Goal: Task Accomplishment & Management: Use online tool/utility

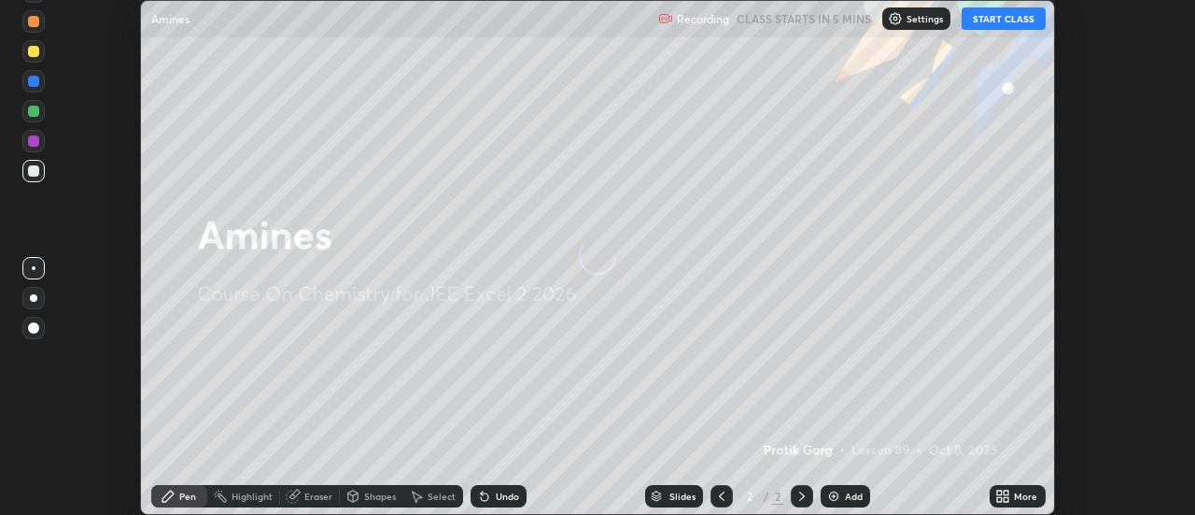
scroll to position [515, 1195]
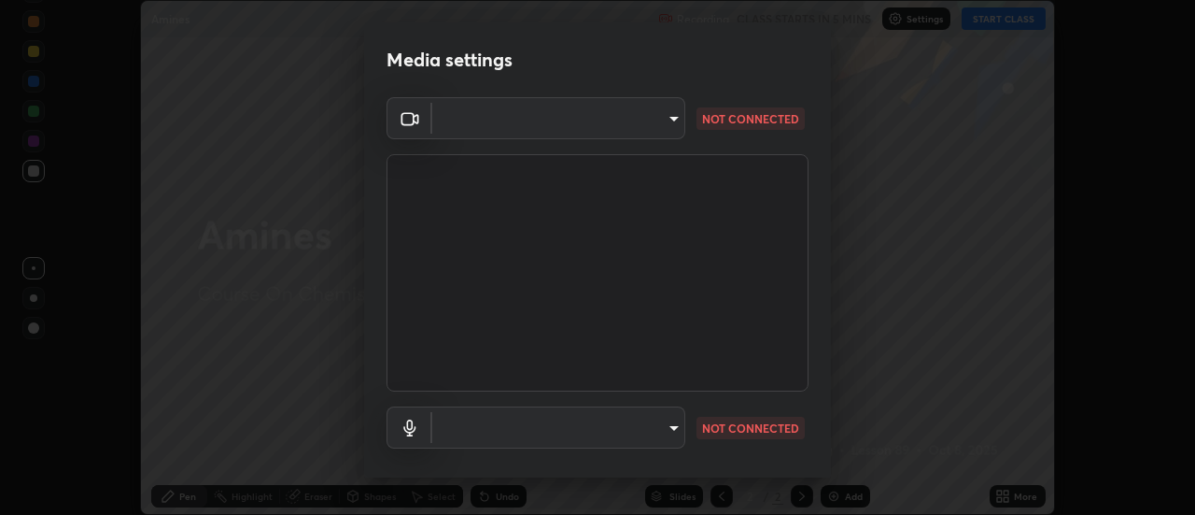
type input "f5b3656cd1dd35b39364a66cb12e0b92c55a6c1540bbf724d9531d61b52c8324"
type input "default"
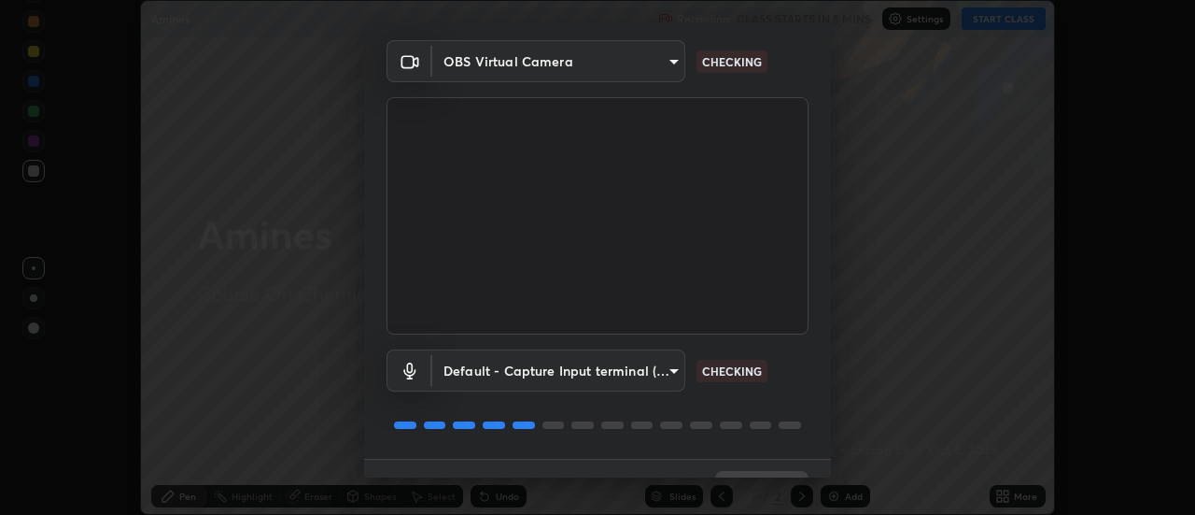
scroll to position [98, 0]
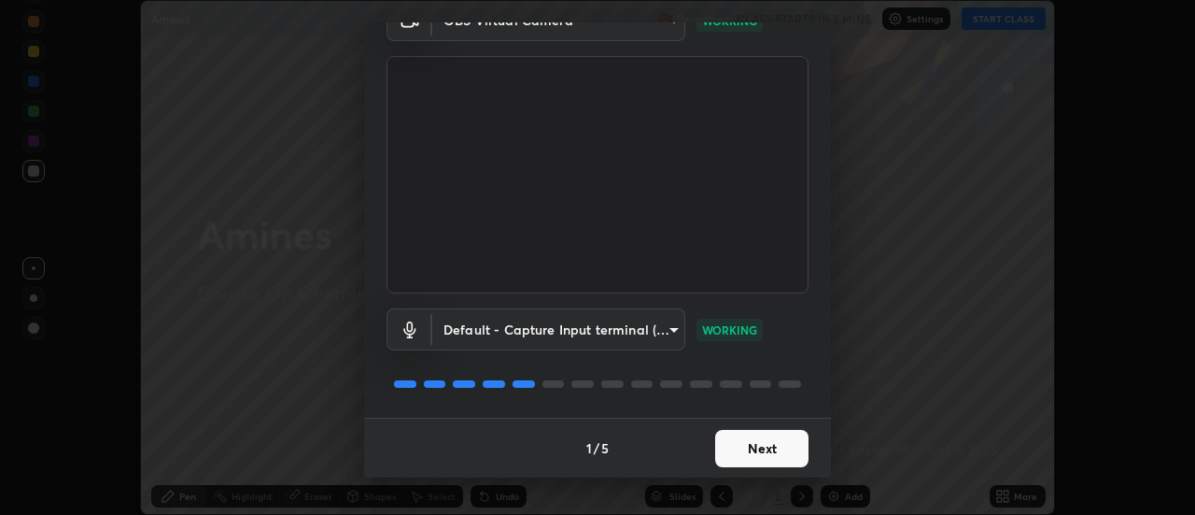
click at [785, 446] on button "Next" at bounding box center [761, 448] width 93 height 37
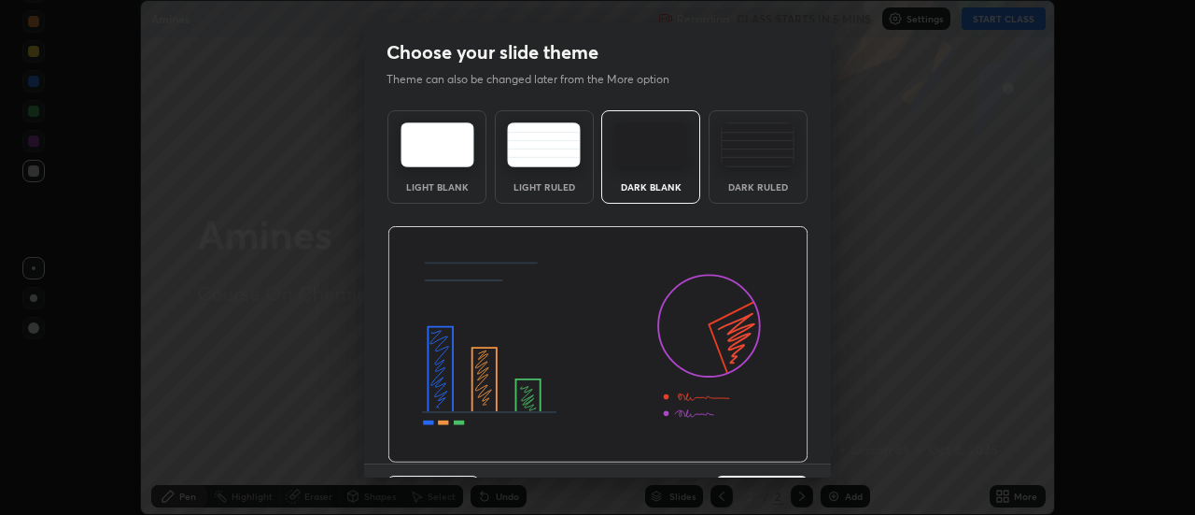
click at [792, 454] on img at bounding box center [598, 344] width 421 height 237
click at [799, 454] on img at bounding box center [598, 344] width 421 height 237
click at [803, 454] on img at bounding box center [598, 344] width 421 height 237
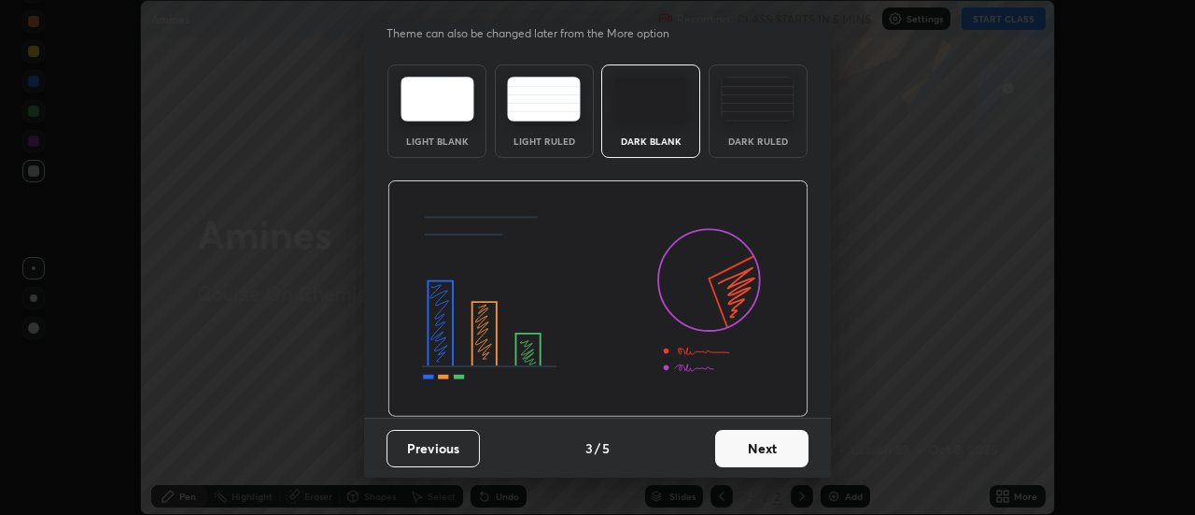
click at [793, 446] on button "Next" at bounding box center [761, 448] width 93 height 37
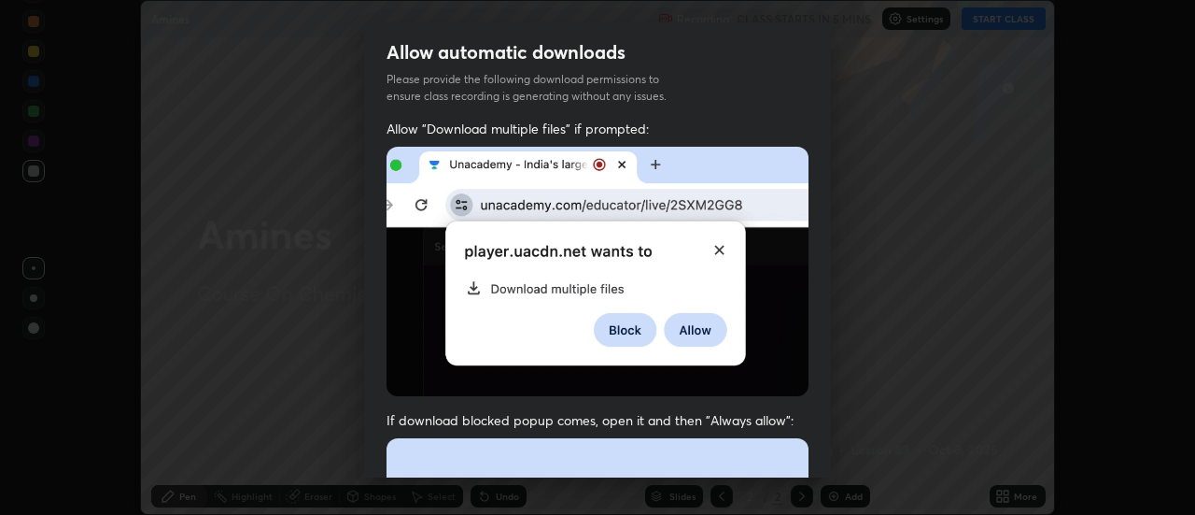
click at [821, 442] on div "Allow "Download multiple files" if prompted: If download blocked popup comes, o…" at bounding box center [597, 513] width 467 height 786
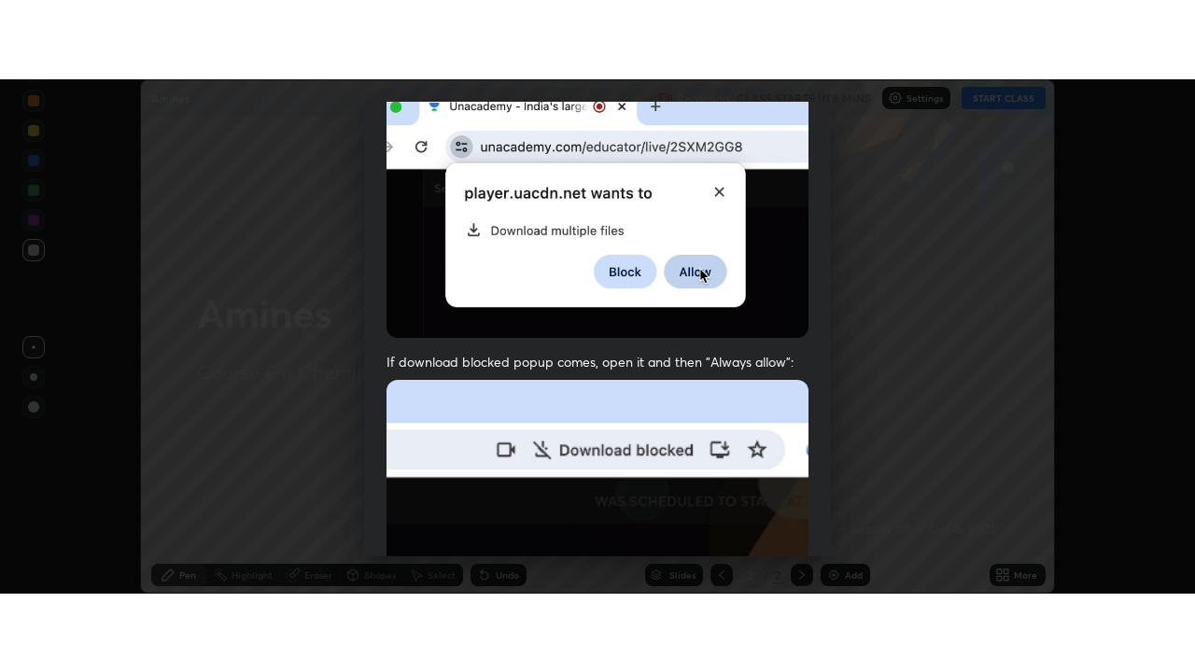
scroll to position [479, 0]
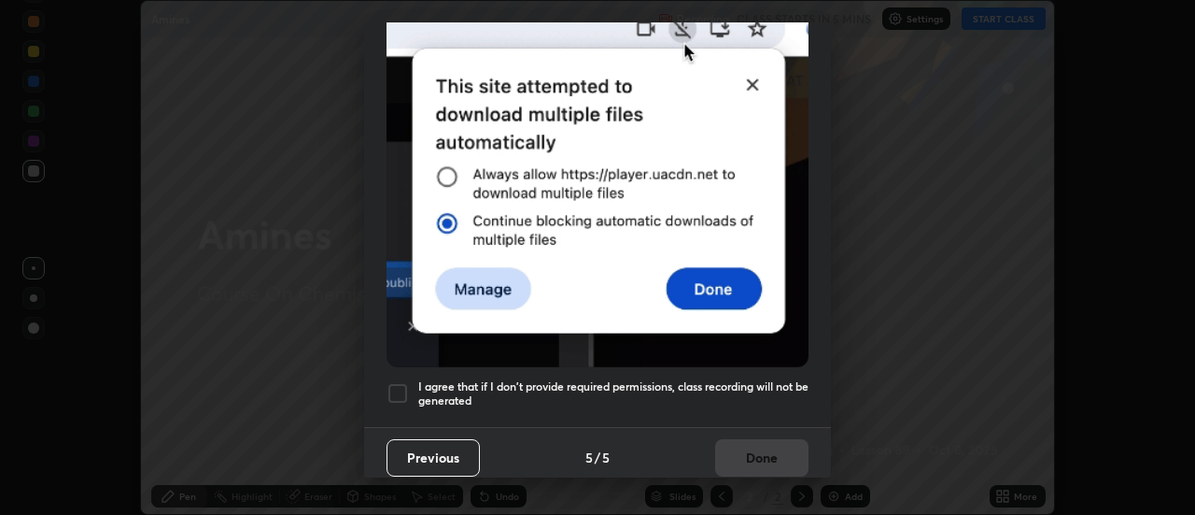
click at [787, 379] on h5 "I agree that if I don't provide required permissions, class recording will not …" at bounding box center [613, 393] width 390 height 29
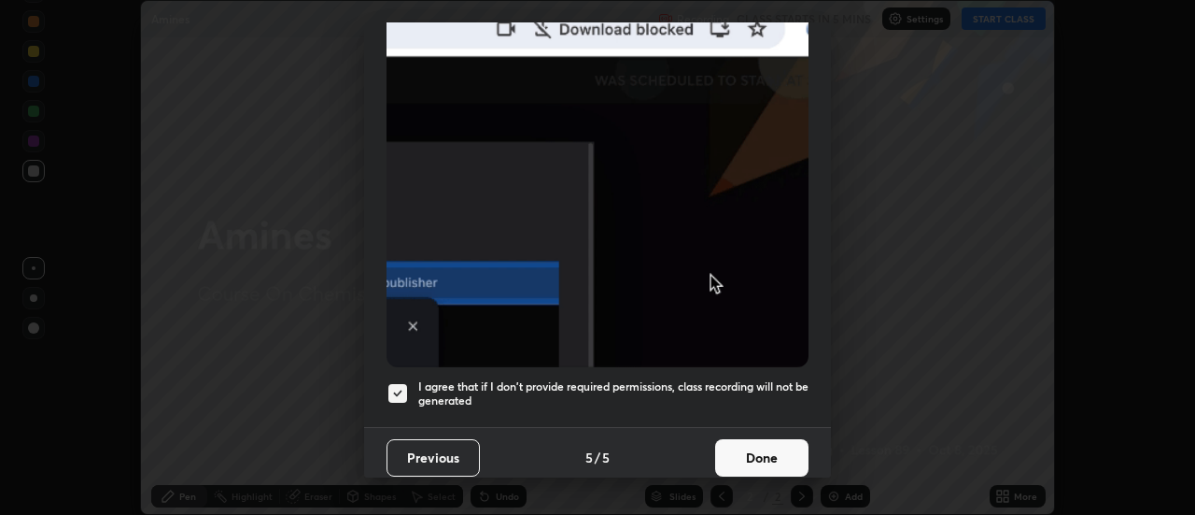
click at [773, 449] on button "Done" at bounding box center [761, 457] width 93 height 37
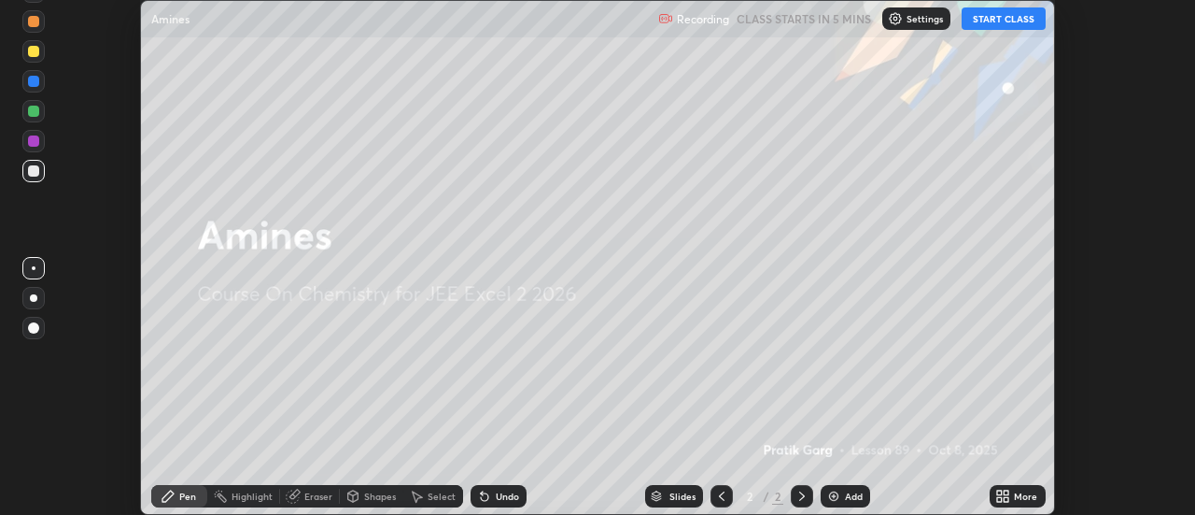
click at [1028, 496] on div "More" at bounding box center [1025, 495] width 23 height 9
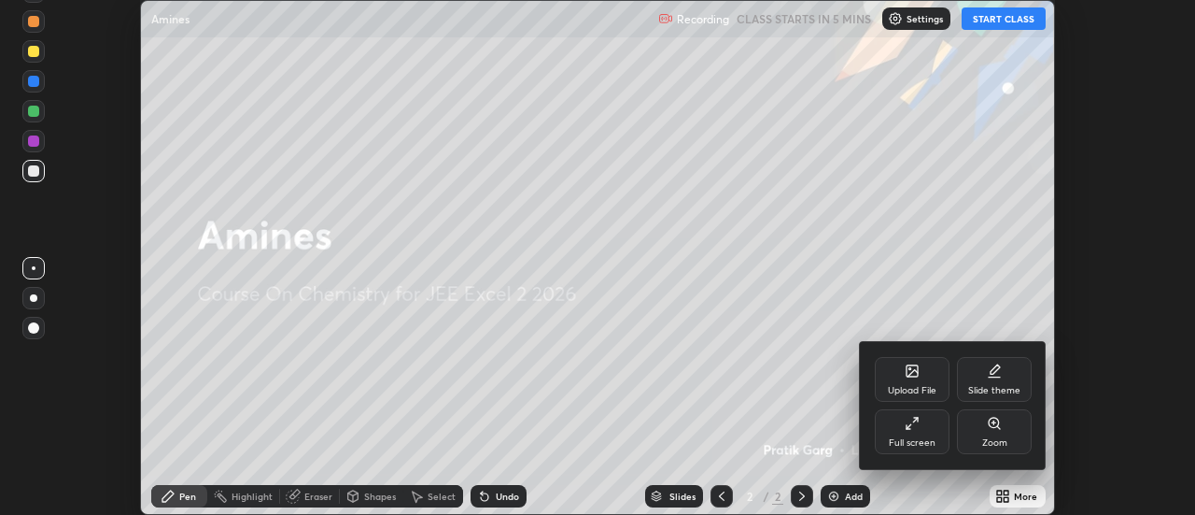
click at [933, 435] on div "Full screen" at bounding box center [912, 431] width 75 height 45
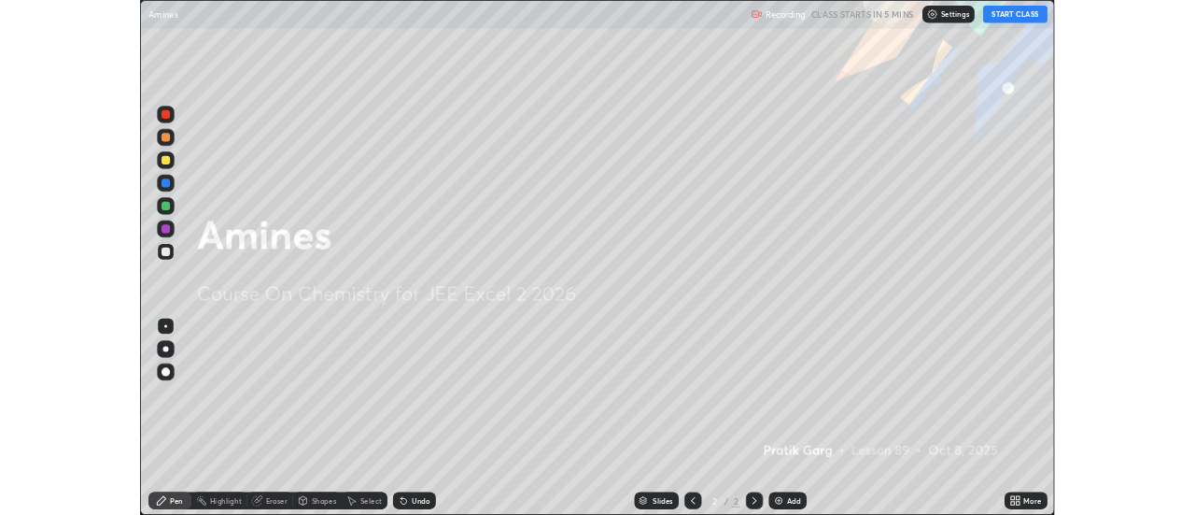
scroll to position [672, 1195]
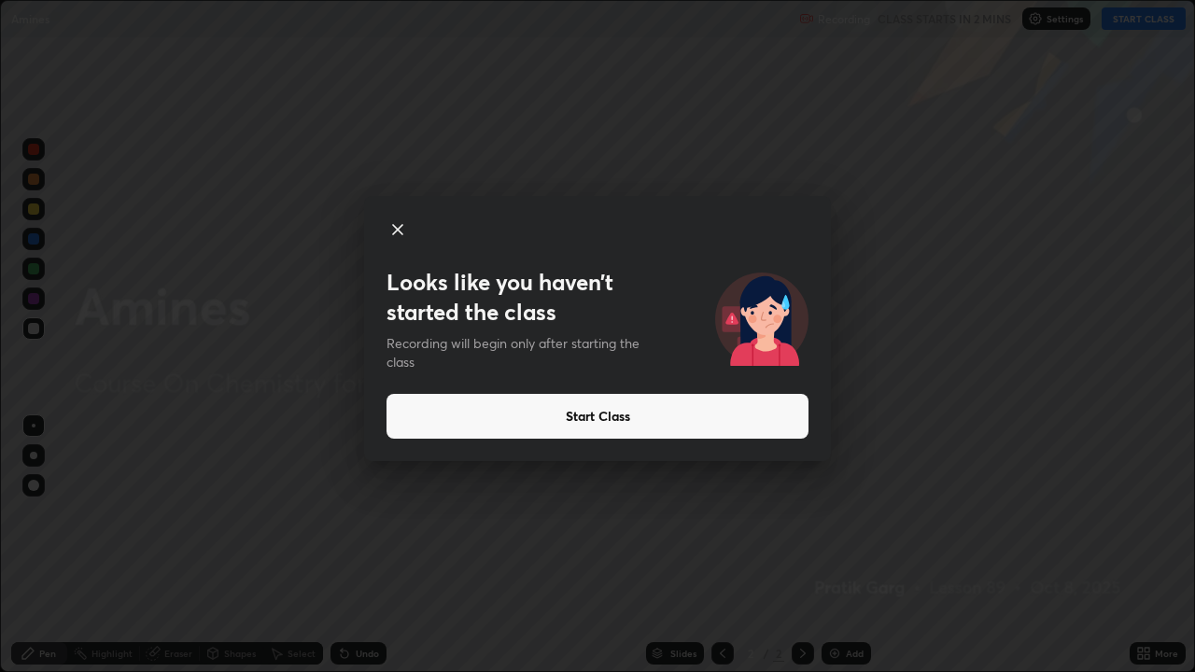
click at [741, 432] on button "Start Class" at bounding box center [598, 416] width 422 height 45
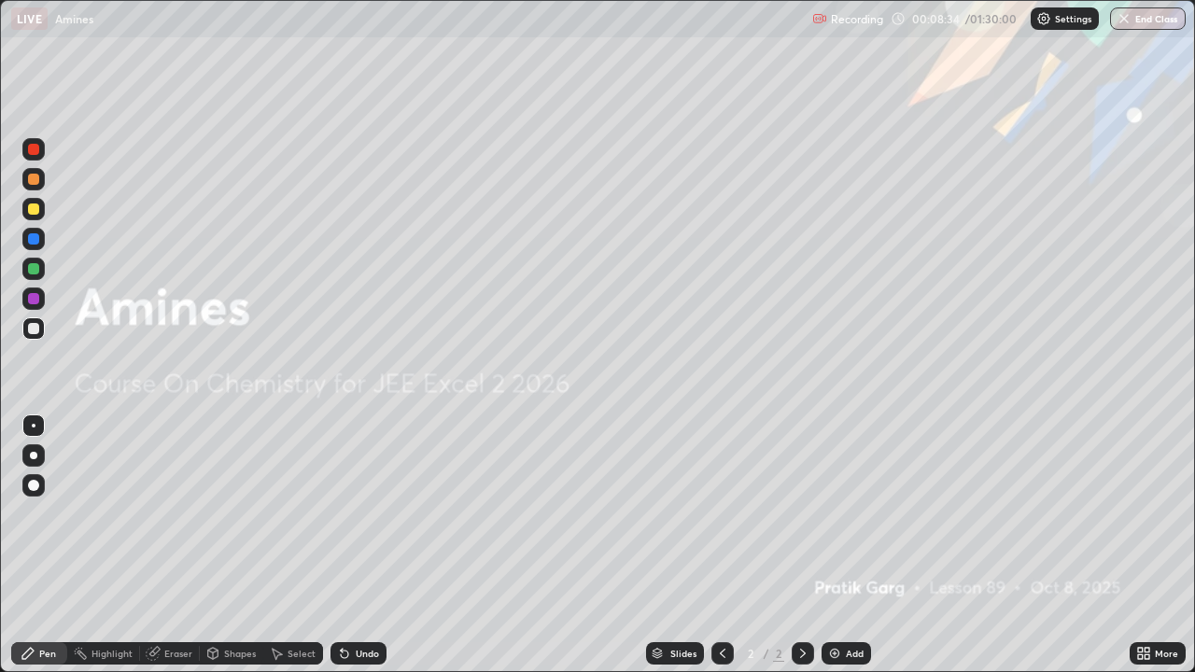
click at [860, 514] on div "Add" at bounding box center [846, 653] width 49 height 22
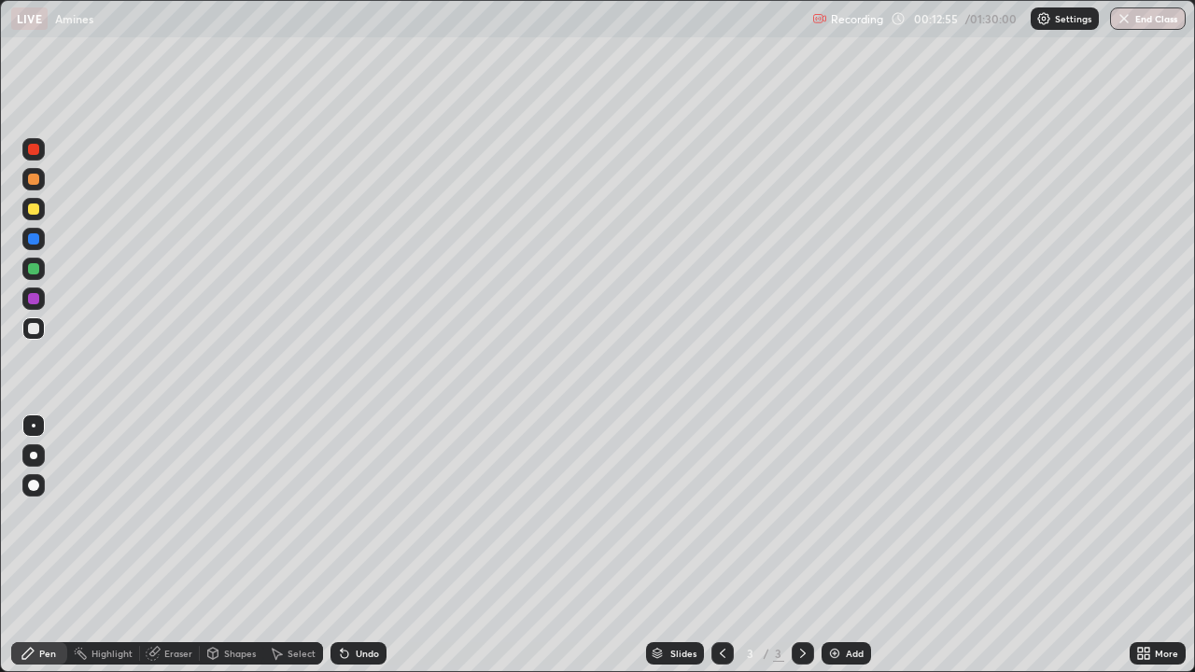
click at [34, 213] on div at bounding box center [33, 209] width 11 height 11
click at [852, 514] on div "Add" at bounding box center [855, 653] width 18 height 9
click at [356, 514] on div "Undo" at bounding box center [367, 653] width 23 height 9
click at [358, 514] on div "Undo" at bounding box center [359, 653] width 56 height 22
click at [360, 514] on div "Undo" at bounding box center [359, 653] width 56 height 22
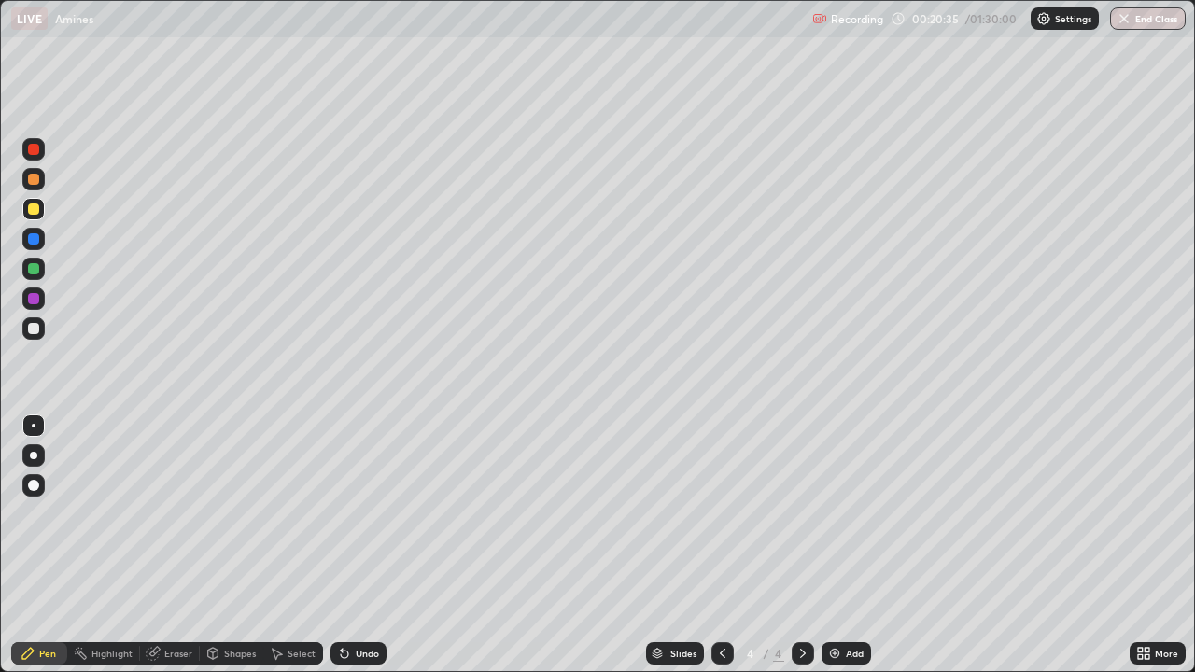
click at [862, 514] on div "Add" at bounding box center [855, 653] width 18 height 9
click at [172, 514] on div "Eraser" at bounding box center [170, 653] width 60 height 22
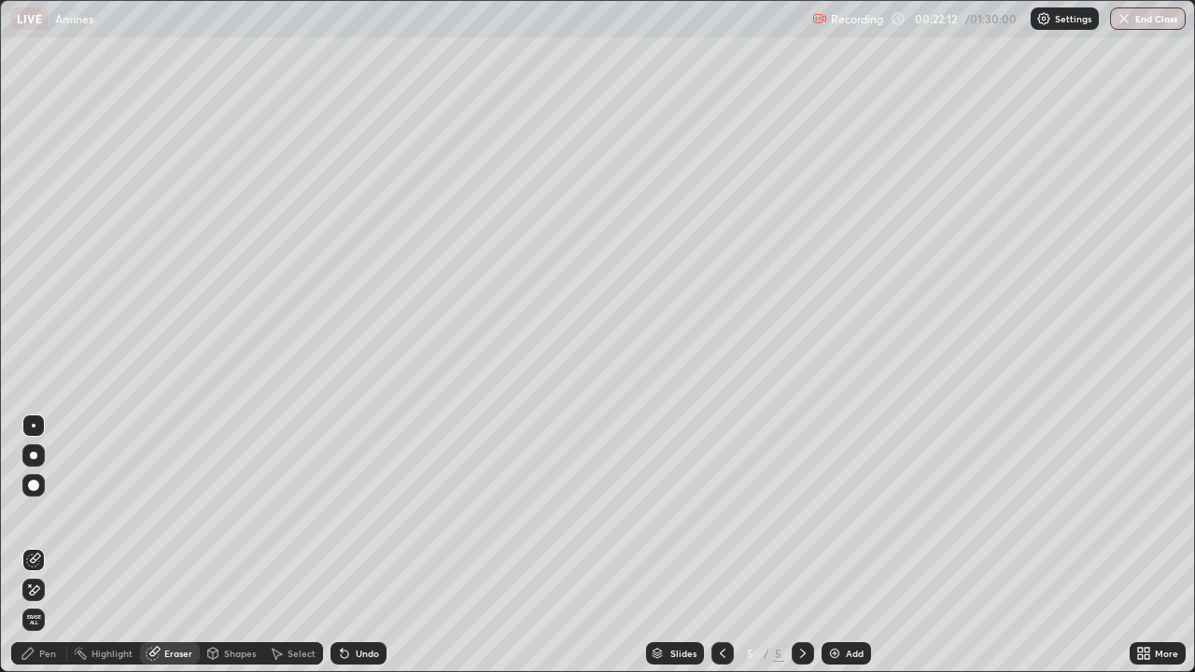
click at [51, 514] on div "Pen" at bounding box center [47, 653] width 17 height 9
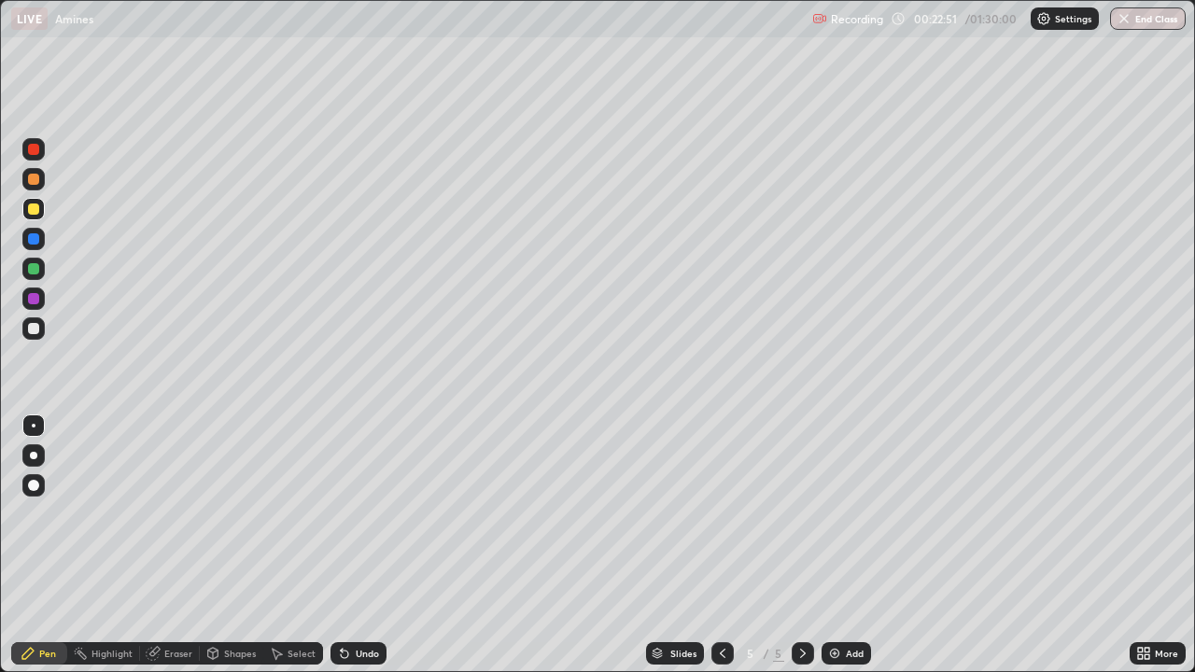
click at [186, 514] on div "Eraser" at bounding box center [178, 653] width 28 height 9
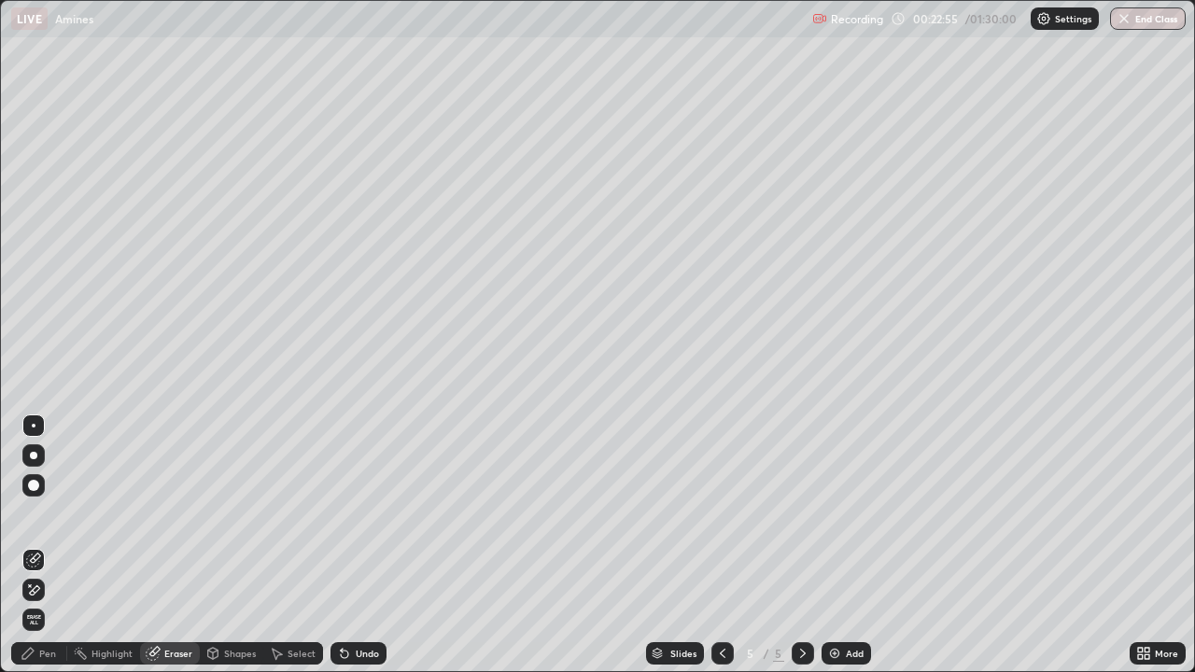
click at [42, 514] on div "Pen" at bounding box center [47, 653] width 17 height 9
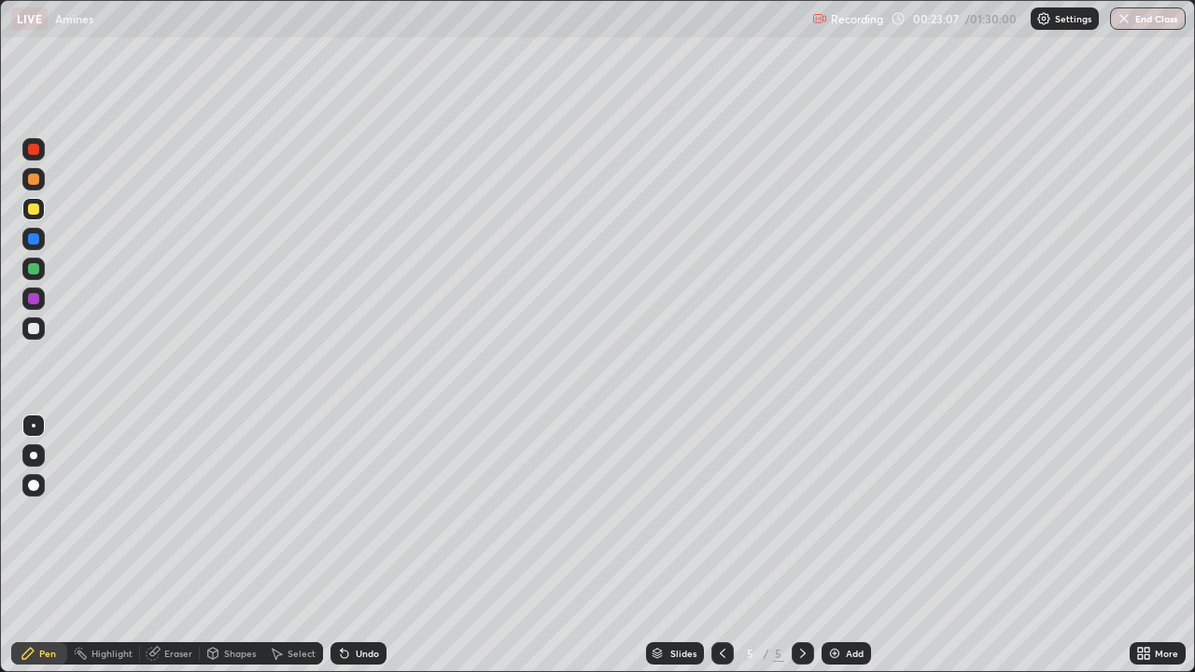
click at [361, 514] on div "Undo" at bounding box center [367, 653] width 23 height 9
click at [172, 514] on div "Eraser" at bounding box center [178, 653] width 28 height 9
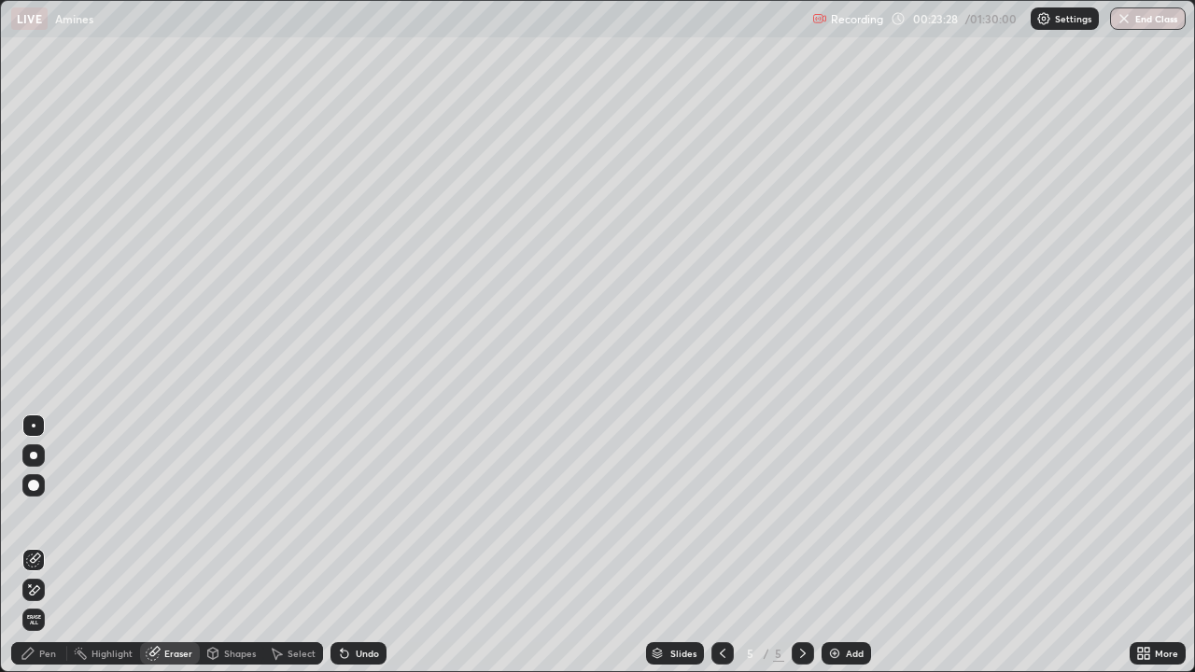
click at [47, 514] on div "Pen" at bounding box center [39, 653] width 56 height 22
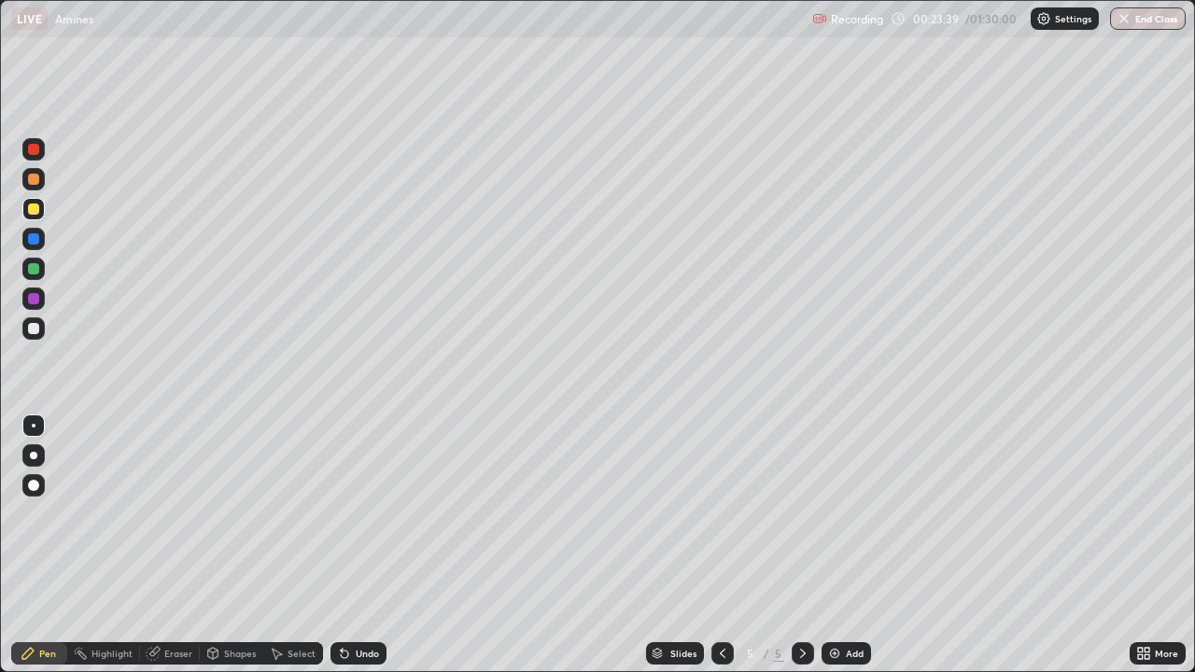
click at [175, 514] on div "Eraser" at bounding box center [178, 653] width 28 height 9
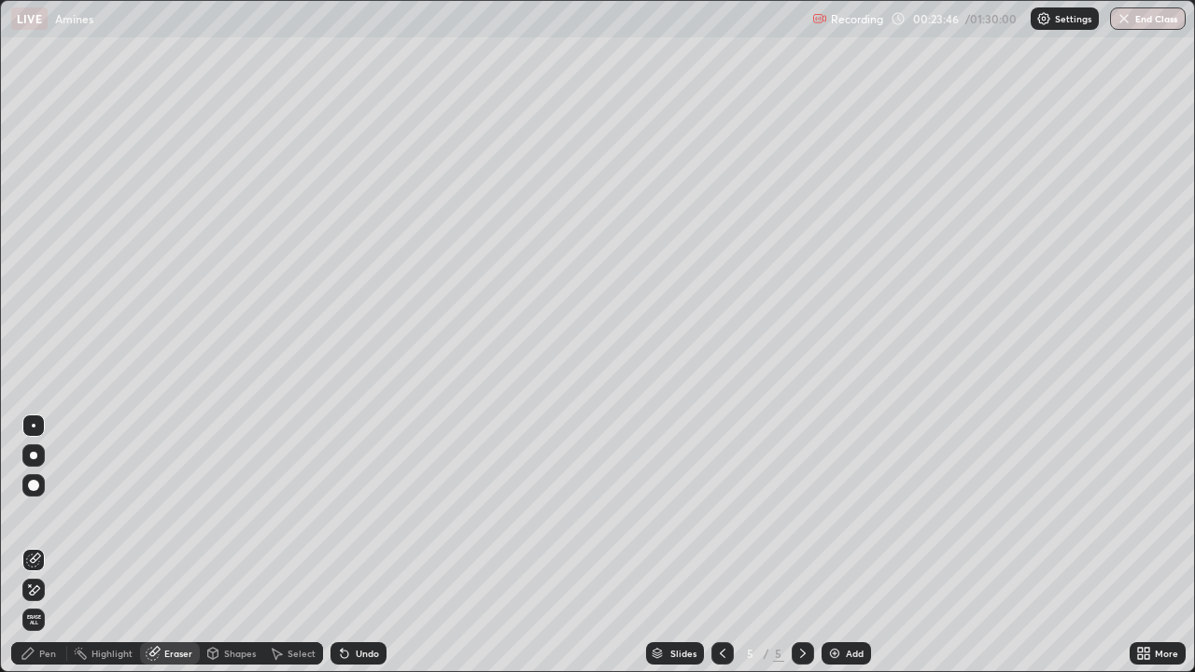
click at [52, 514] on div "Pen" at bounding box center [47, 653] width 17 height 9
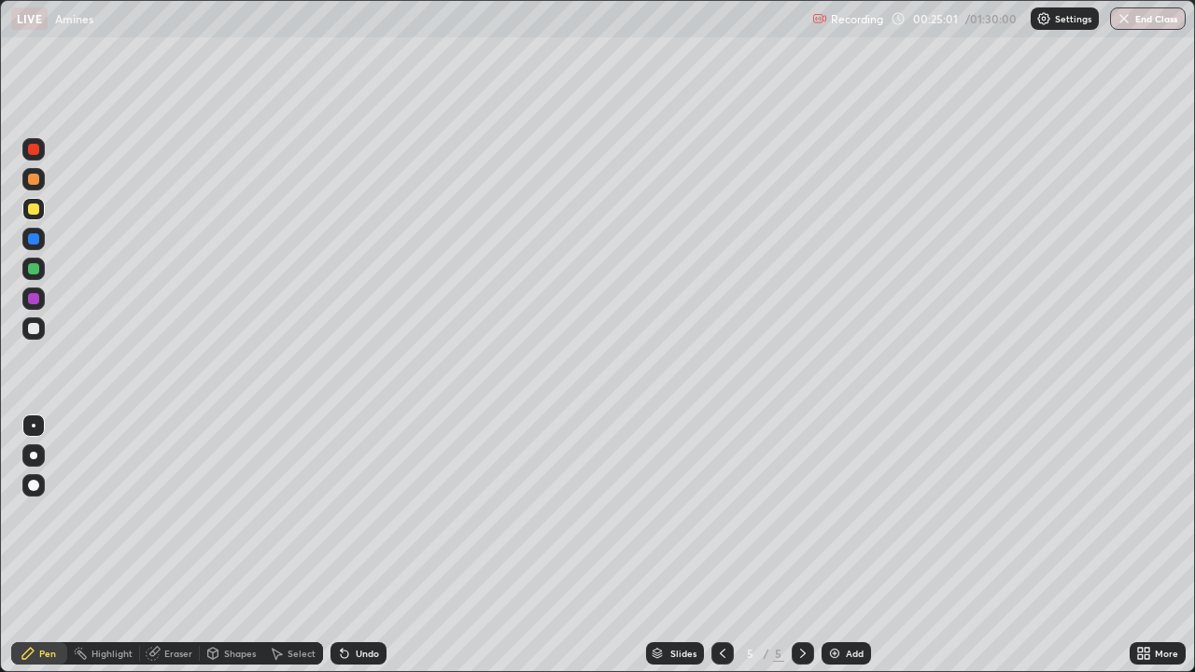
click at [850, 514] on div "Add" at bounding box center [855, 653] width 18 height 9
click at [857, 514] on div "Add" at bounding box center [855, 653] width 18 height 9
click at [840, 514] on div "Add" at bounding box center [846, 653] width 49 height 22
click at [347, 514] on icon at bounding box center [344, 653] width 15 height 15
click at [348, 514] on div "Undo" at bounding box center [359, 653] width 56 height 22
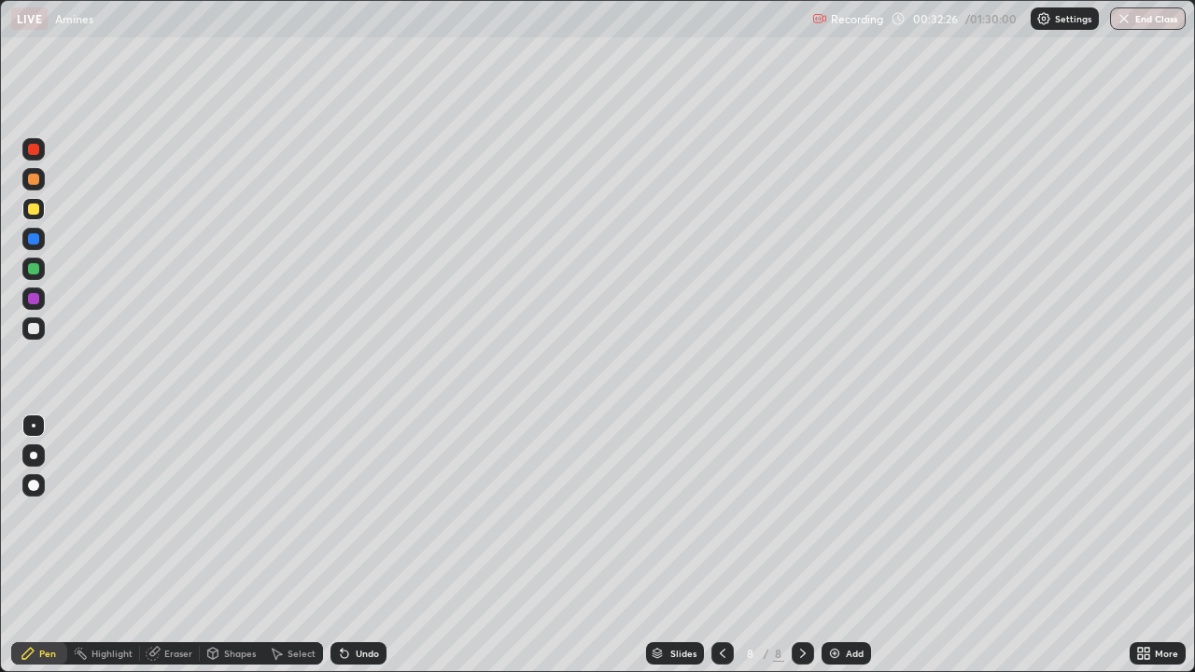
click at [356, 514] on div "Undo" at bounding box center [367, 653] width 23 height 9
click at [348, 514] on icon at bounding box center [344, 653] width 15 height 15
click at [347, 514] on icon at bounding box center [344, 653] width 15 height 15
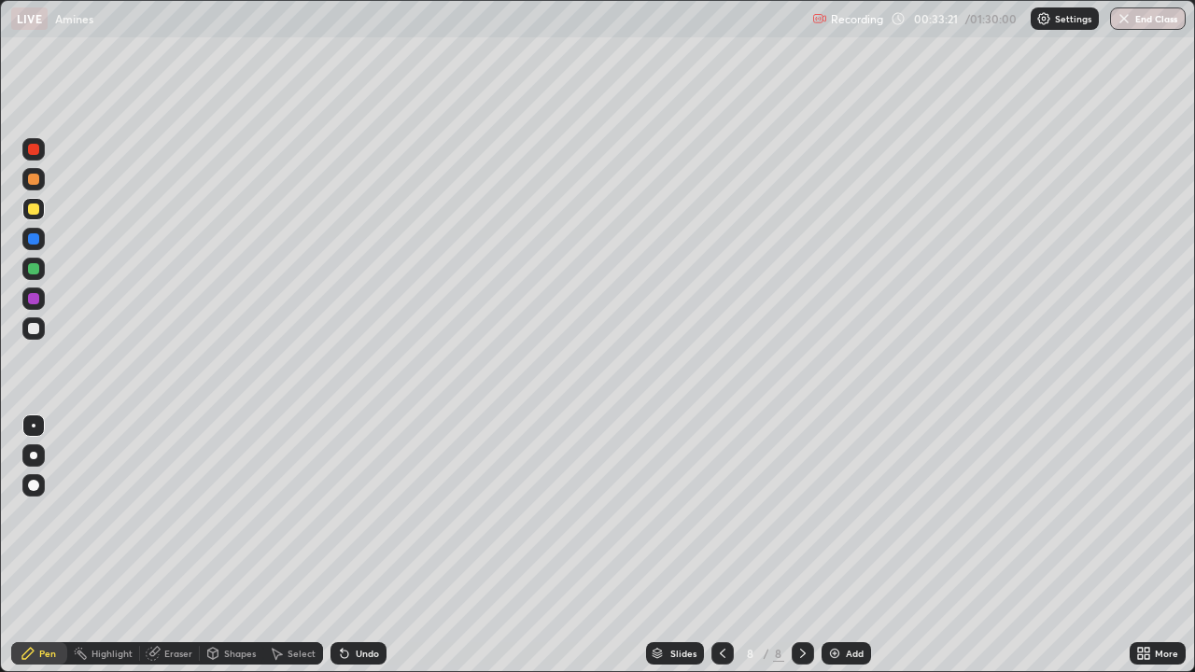
click at [345, 514] on icon at bounding box center [344, 654] width 7 height 7
click at [346, 514] on icon at bounding box center [344, 654] width 7 height 7
click at [346, 514] on icon at bounding box center [344, 653] width 15 height 15
click at [341, 514] on icon at bounding box center [344, 654] width 7 height 7
click at [343, 514] on icon at bounding box center [344, 654] width 7 height 7
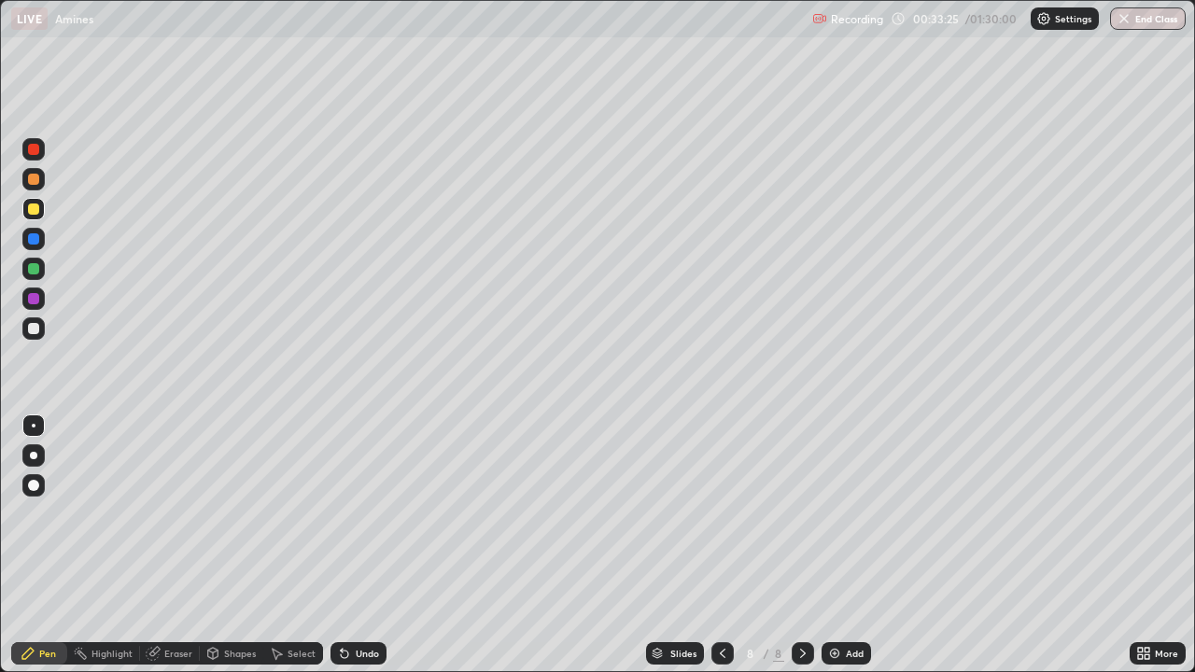
click at [341, 514] on icon at bounding box center [342, 650] width 2 height 2
click at [846, 514] on div "Add" at bounding box center [855, 653] width 18 height 9
click at [35, 263] on div at bounding box center [33, 268] width 11 height 11
click at [861, 514] on div "Add" at bounding box center [846, 653] width 49 height 22
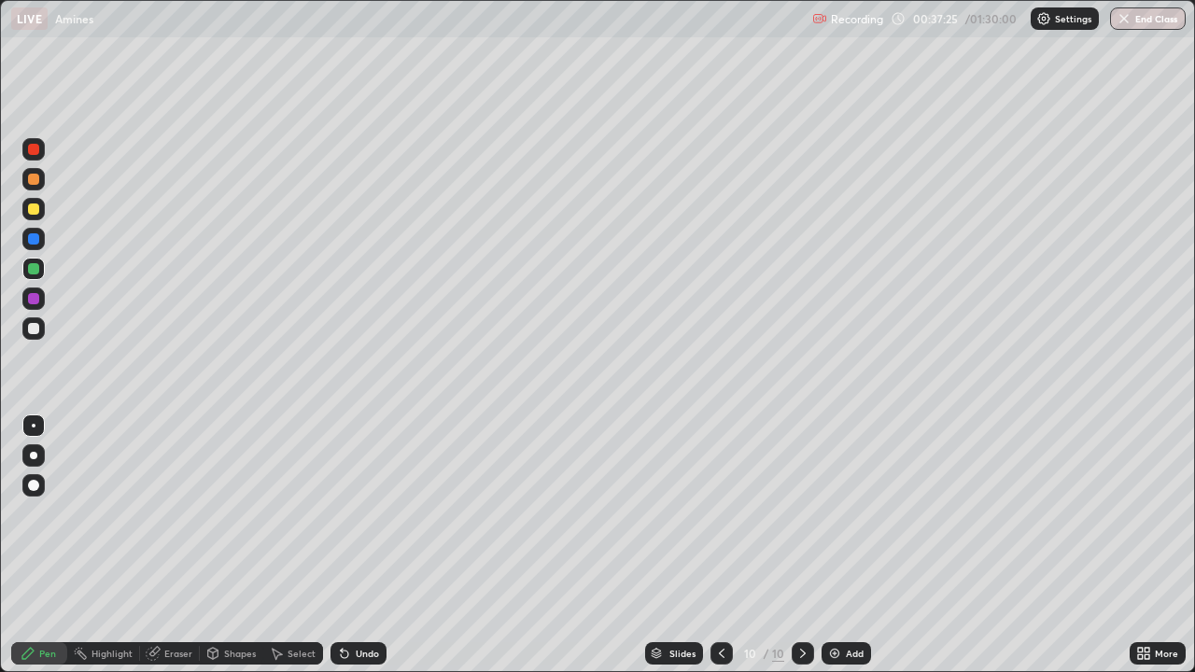
click at [33, 212] on div at bounding box center [33, 209] width 11 height 11
click at [727, 514] on icon at bounding box center [721, 653] width 15 height 15
click at [802, 514] on icon at bounding box center [803, 653] width 15 height 15
click at [35, 182] on div at bounding box center [33, 179] width 11 height 11
click at [33, 211] on div at bounding box center [33, 209] width 11 height 11
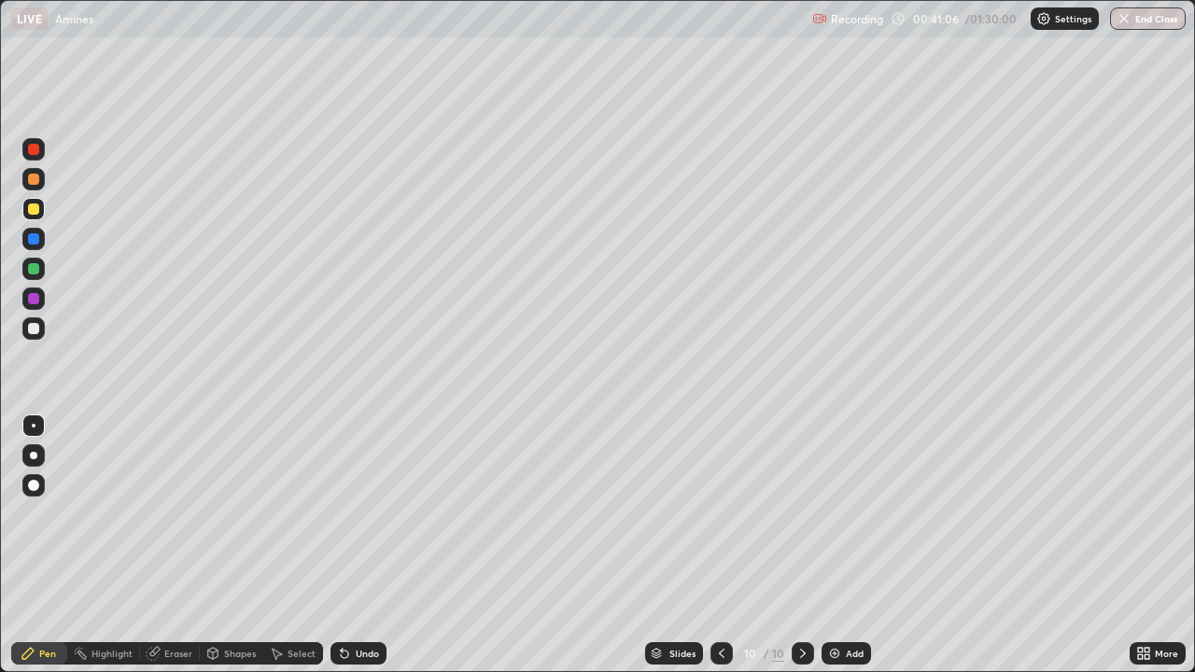
click at [838, 514] on div "Add" at bounding box center [846, 653] width 49 height 22
click at [176, 514] on div "Eraser" at bounding box center [178, 653] width 28 height 9
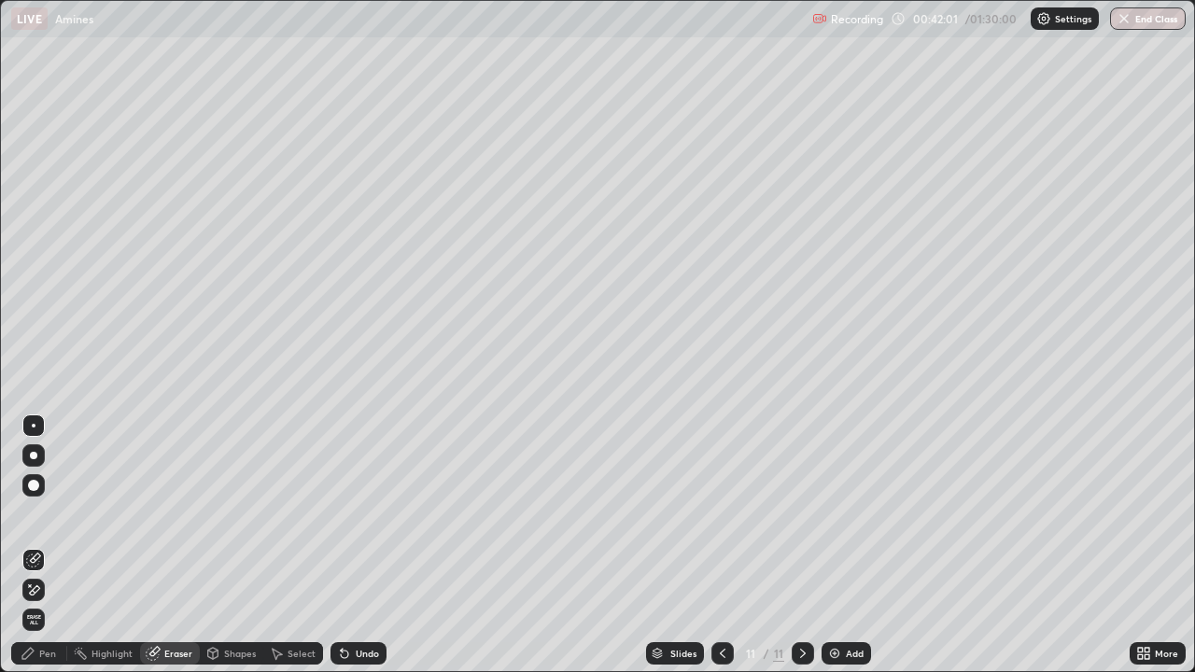
click at [33, 514] on icon at bounding box center [28, 653] width 15 height 15
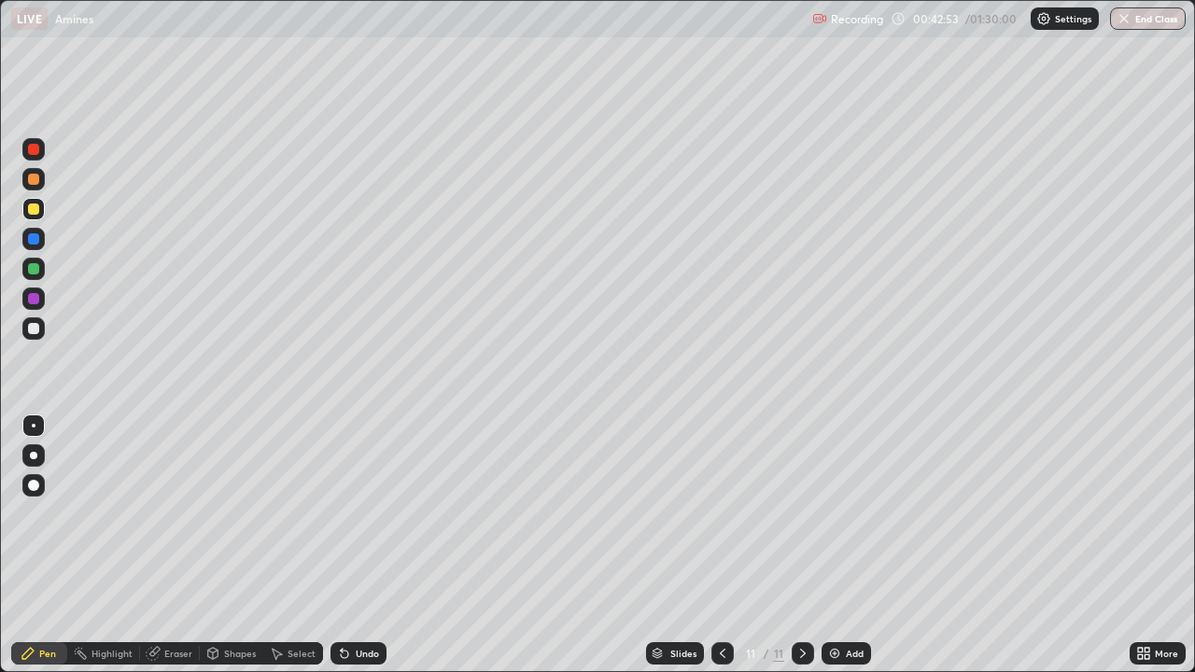
click at [360, 514] on div "Undo" at bounding box center [359, 653] width 56 height 22
click at [358, 514] on div "Undo" at bounding box center [359, 653] width 56 height 22
click at [357, 514] on div "Undo" at bounding box center [367, 653] width 23 height 9
click at [358, 514] on div "Undo" at bounding box center [367, 653] width 23 height 9
click at [349, 514] on icon at bounding box center [344, 653] width 15 height 15
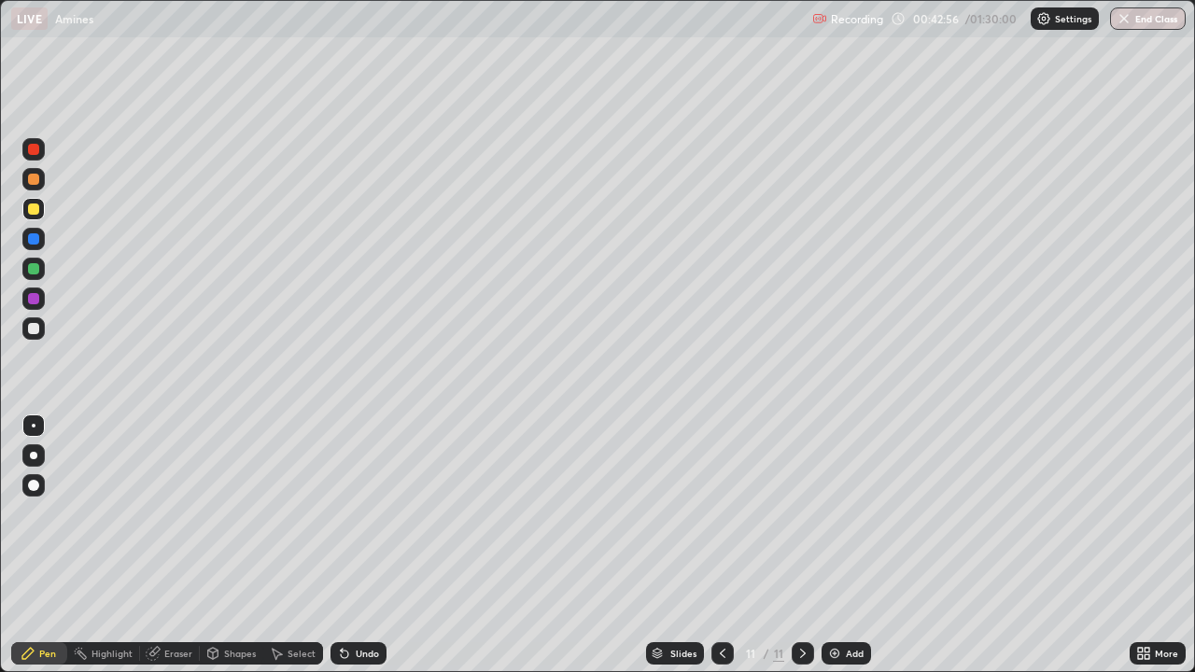
click at [360, 514] on div "Undo" at bounding box center [367, 653] width 23 height 9
click at [377, 514] on div "Undo" at bounding box center [359, 653] width 56 height 22
click at [371, 514] on div "Undo" at bounding box center [359, 653] width 56 height 22
click at [360, 514] on div "Undo" at bounding box center [359, 653] width 56 height 22
click at [359, 514] on div "Undo" at bounding box center [359, 653] width 56 height 22
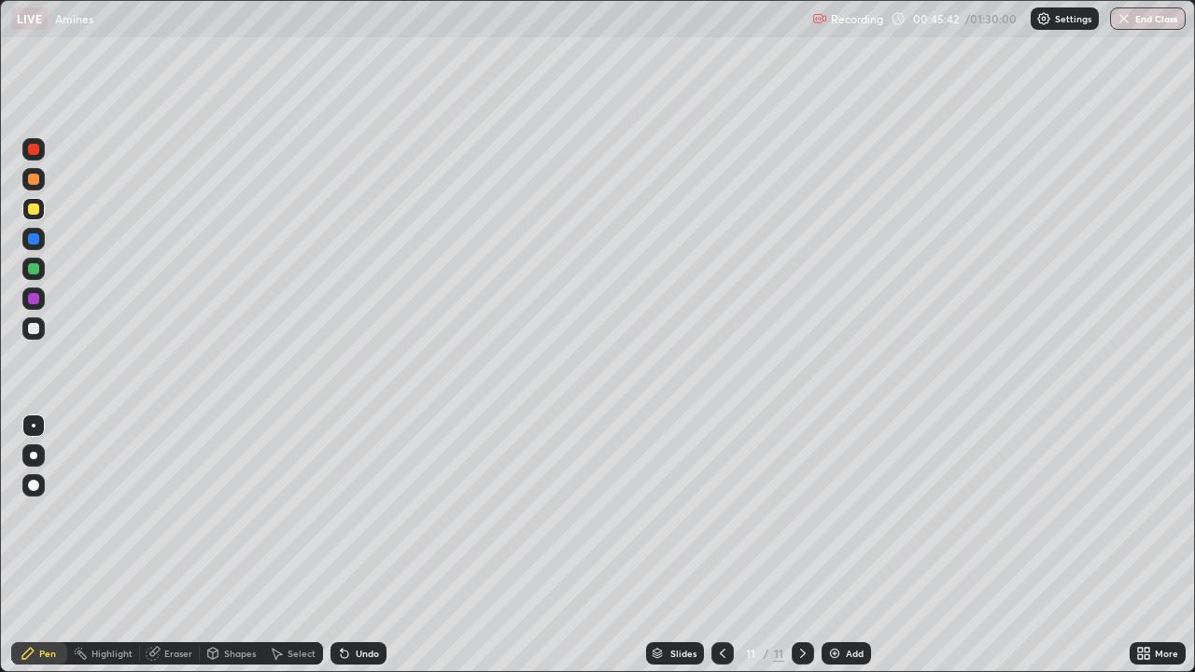
click at [360, 514] on div "Undo" at bounding box center [359, 653] width 56 height 22
click at [358, 514] on div "Undo" at bounding box center [359, 653] width 56 height 22
click at [361, 514] on div "Undo" at bounding box center [359, 653] width 56 height 22
click at [360, 514] on div "Undo" at bounding box center [359, 653] width 56 height 22
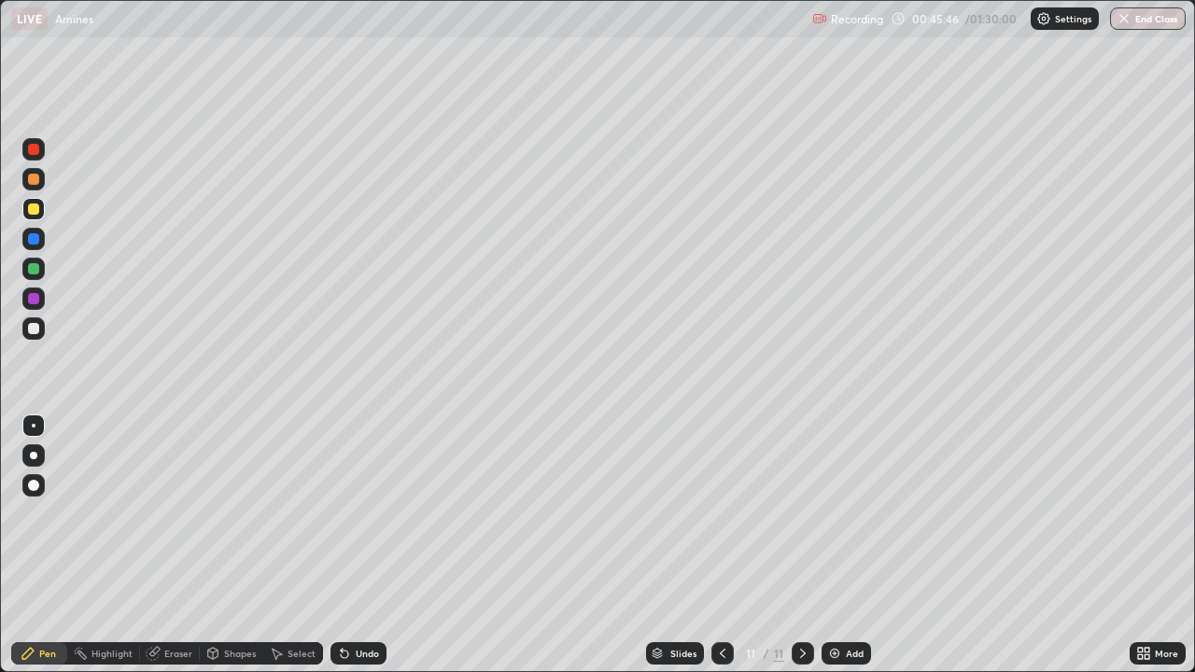
click at [354, 514] on div "Undo" at bounding box center [359, 653] width 56 height 22
click at [350, 514] on div "Undo" at bounding box center [359, 653] width 56 height 22
click at [348, 514] on icon at bounding box center [344, 653] width 15 height 15
click at [350, 514] on div "Undo" at bounding box center [359, 653] width 56 height 22
click at [351, 514] on div "Undo" at bounding box center [359, 653] width 56 height 22
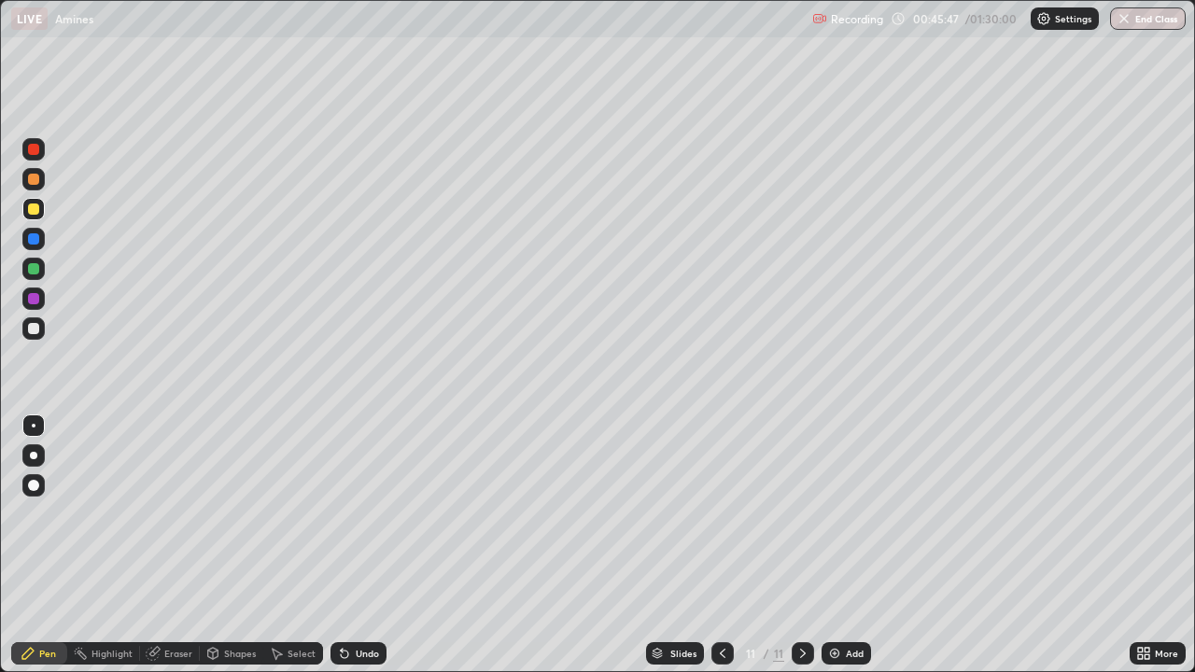
click at [347, 514] on div "Undo" at bounding box center [359, 653] width 56 height 22
click at [345, 514] on icon at bounding box center [344, 653] width 15 height 15
click at [342, 514] on icon at bounding box center [344, 654] width 7 height 7
click at [334, 514] on div "Undo" at bounding box center [359, 653] width 56 height 22
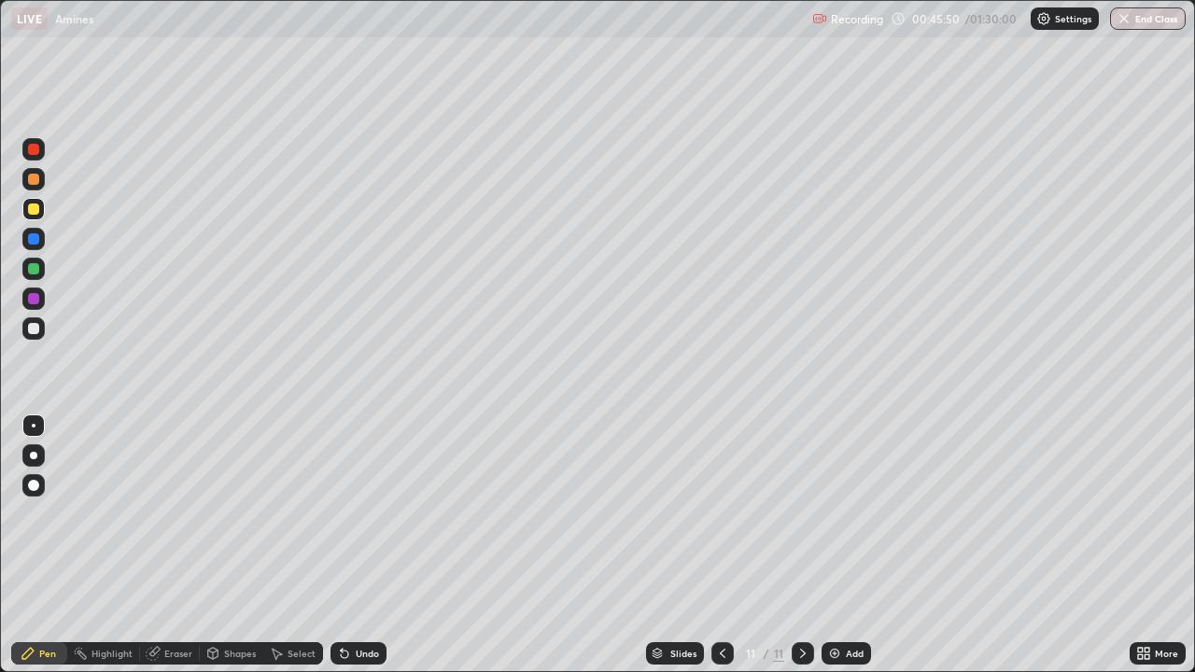
click at [337, 514] on icon at bounding box center [344, 653] width 15 height 15
click at [332, 514] on div "Undo" at bounding box center [359, 653] width 56 height 22
click at [851, 514] on div "Add" at bounding box center [855, 653] width 18 height 9
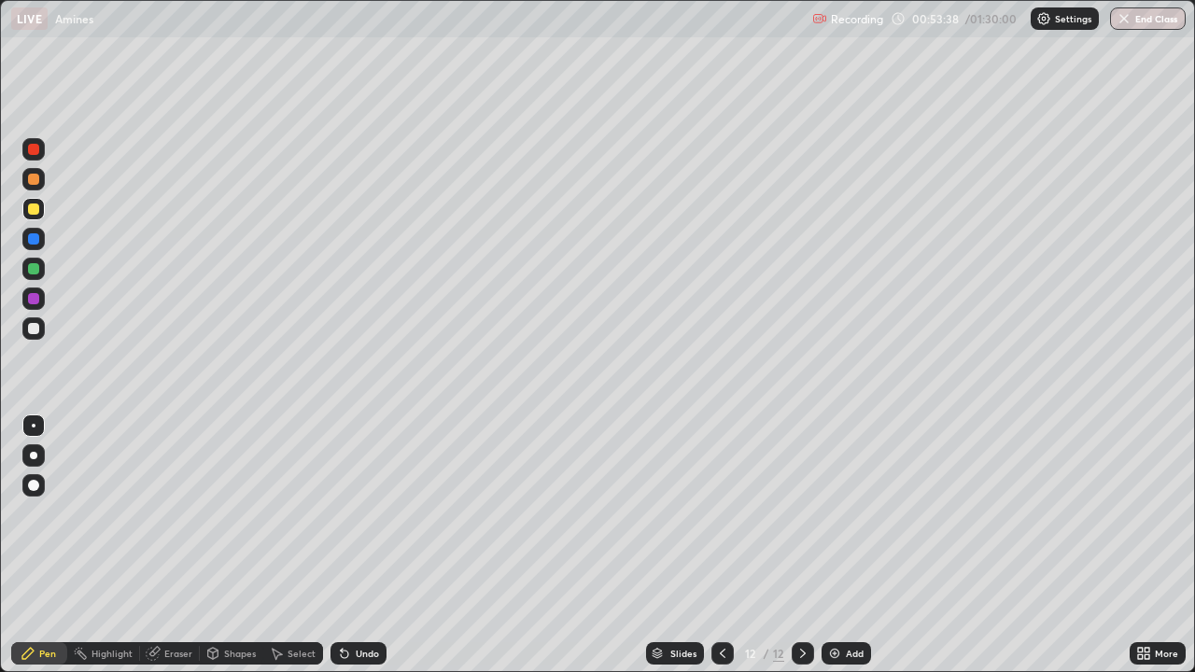
click at [845, 514] on div "Add" at bounding box center [846, 653] width 49 height 22
click at [36, 268] on div at bounding box center [33, 268] width 11 height 11
click at [366, 514] on div "Undo" at bounding box center [359, 653] width 56 height 22
click at [370, 514] on div "Undo" at bounding box center [367, 653] width 23 height 9
click at [369, 514] on div "Undo" at bounding box center [359, 653] width 56 height 22
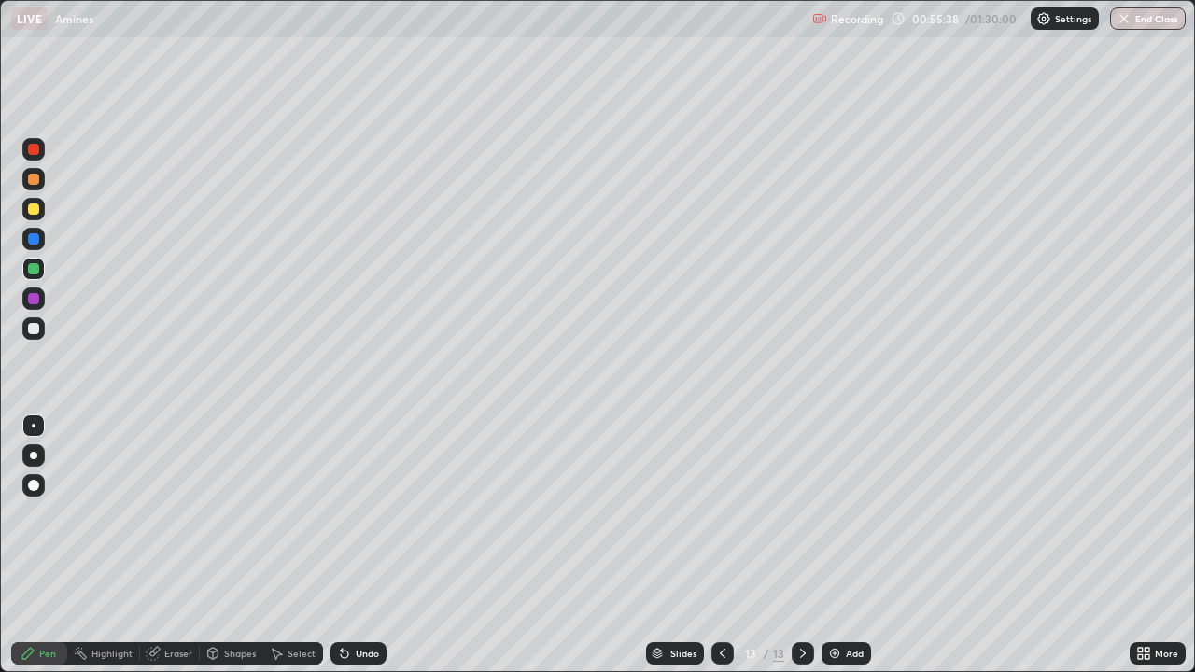
click at [367, 514] on div "Undo" at bounding box center [367, 653] width 23 height 9
click at [176, 514] on div "Eraser" at bounding box center [178, 653] width 28 height 9
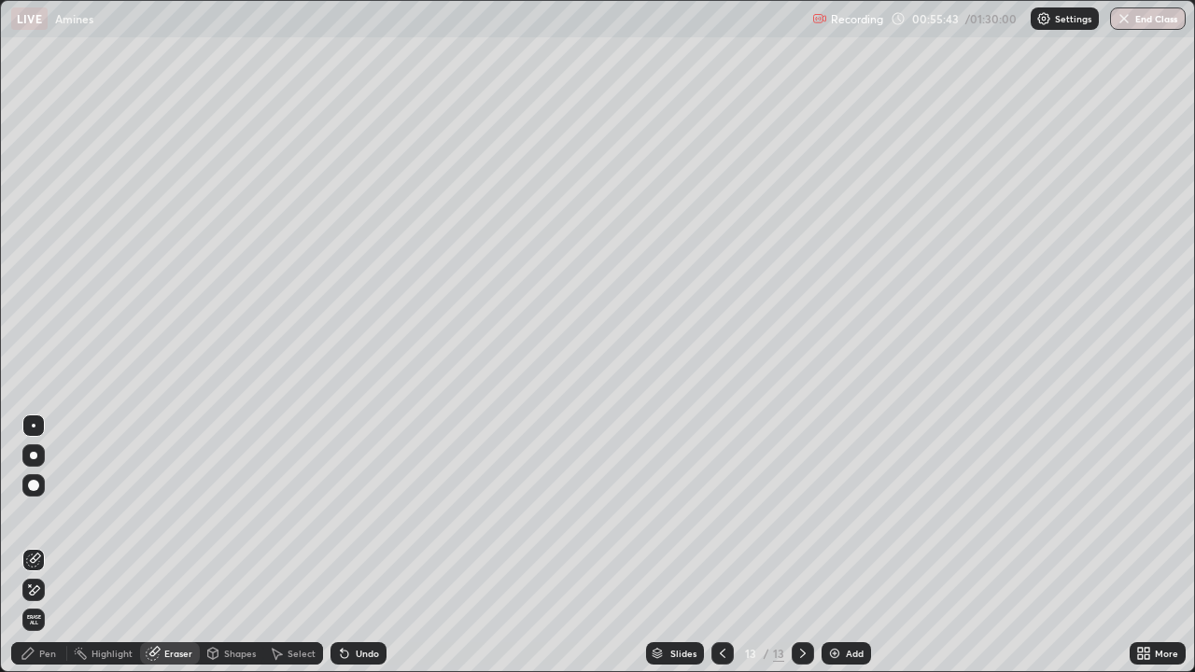
click at [35, 514] on div "Pen" at bounding box center [39, 653] width 56 height 22
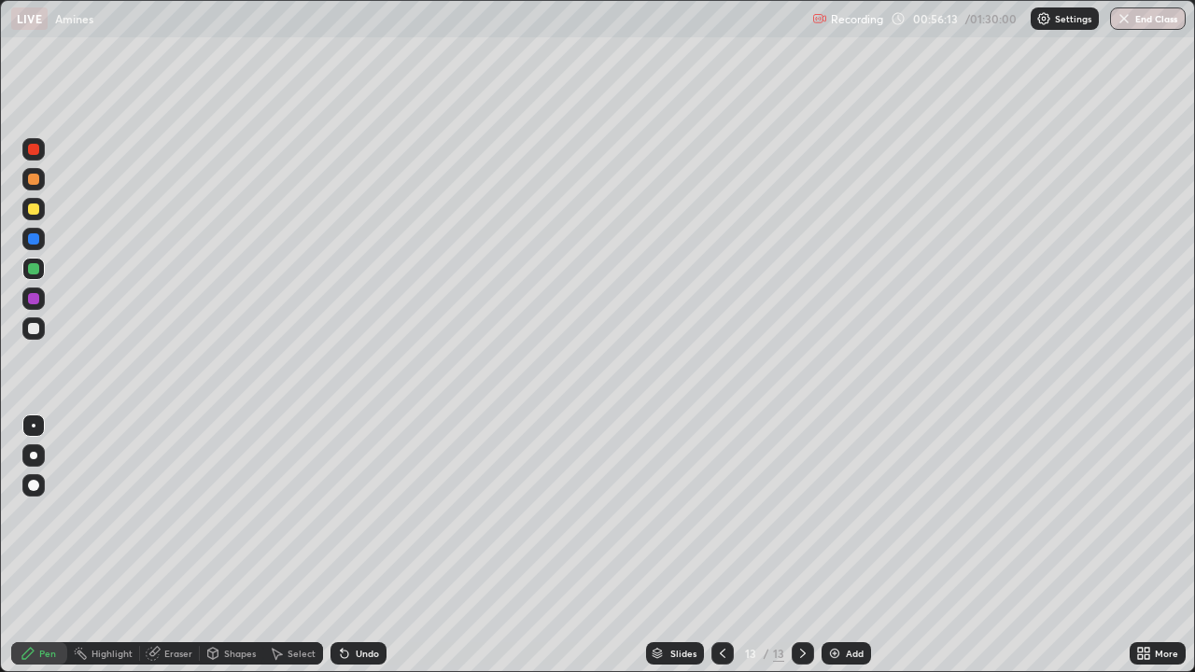
click at [177, 514] on div "Eraser" at bounding box center [170, 653] width 60 height 22
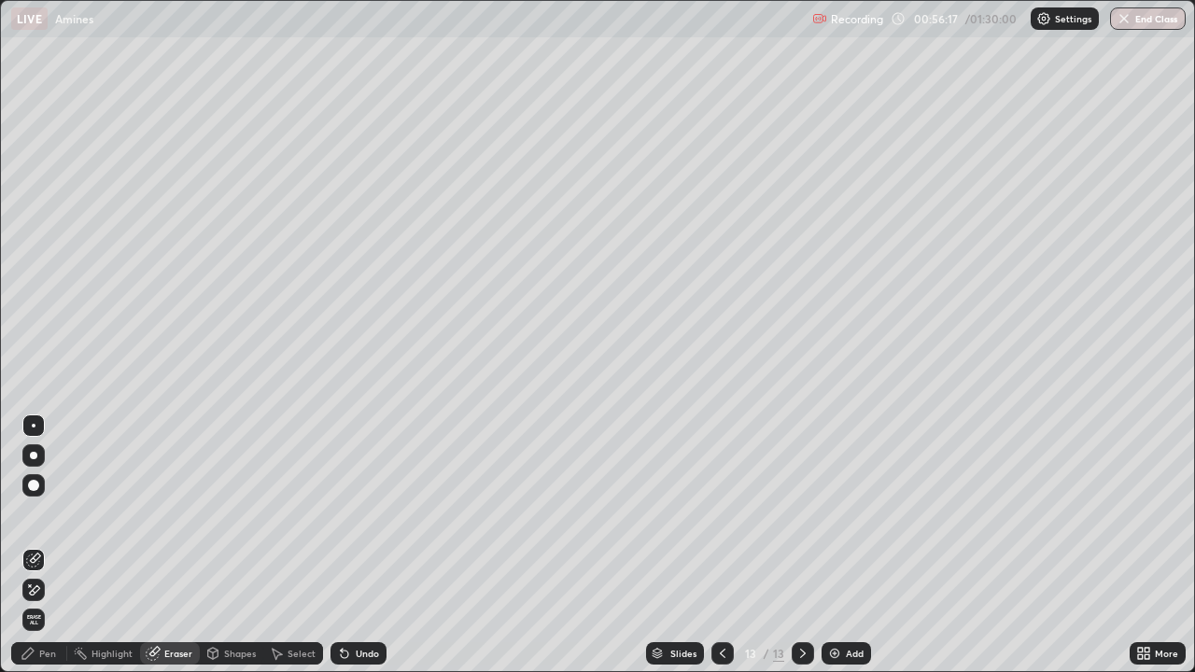
click at [47, 514] on div "Pen" at bounding box center [39, 653] width 56 height 22
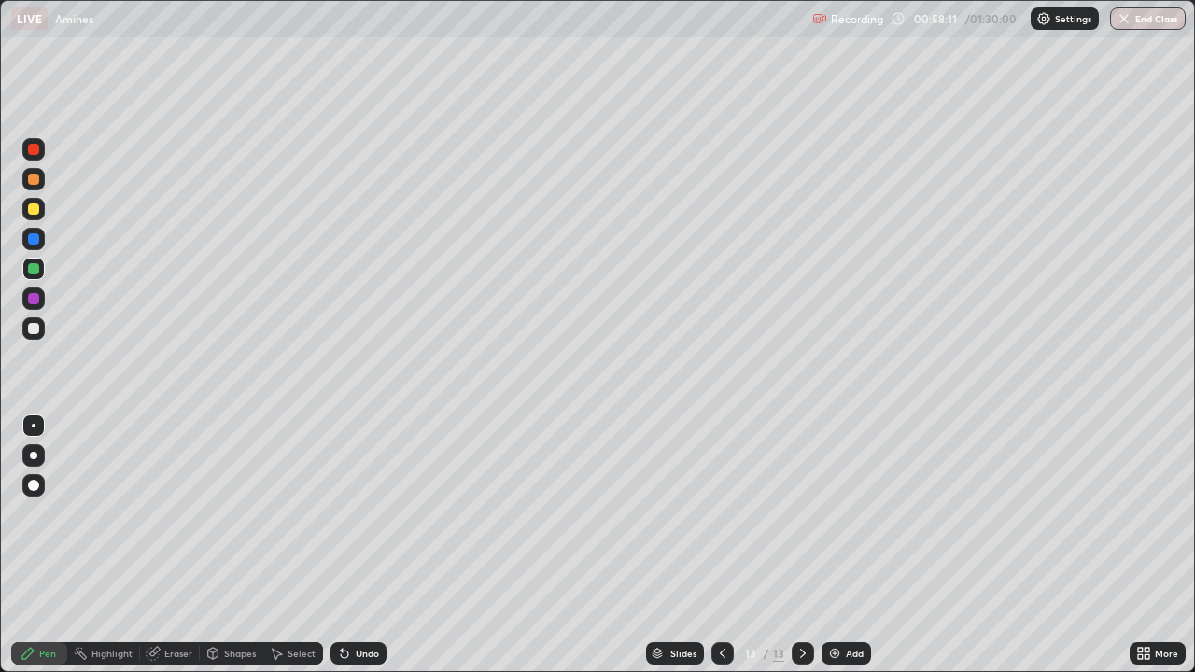
click at [846, 514] on div "Add" at bounding box center [855, 653] width 18 height 9
click at [354, 514] on div "Undo" at bounding box center [359, 653] width 56 height 22
click at [366, 514] on div "Undo" at bounding box center [367, 653] width 23 height 9
click at [369, 514] on div "Undo" at bounding box center [367, 653] width 23 height 9
click at [861, 514] on div "Add" at bounding box center [855, 653] width 18 height 9
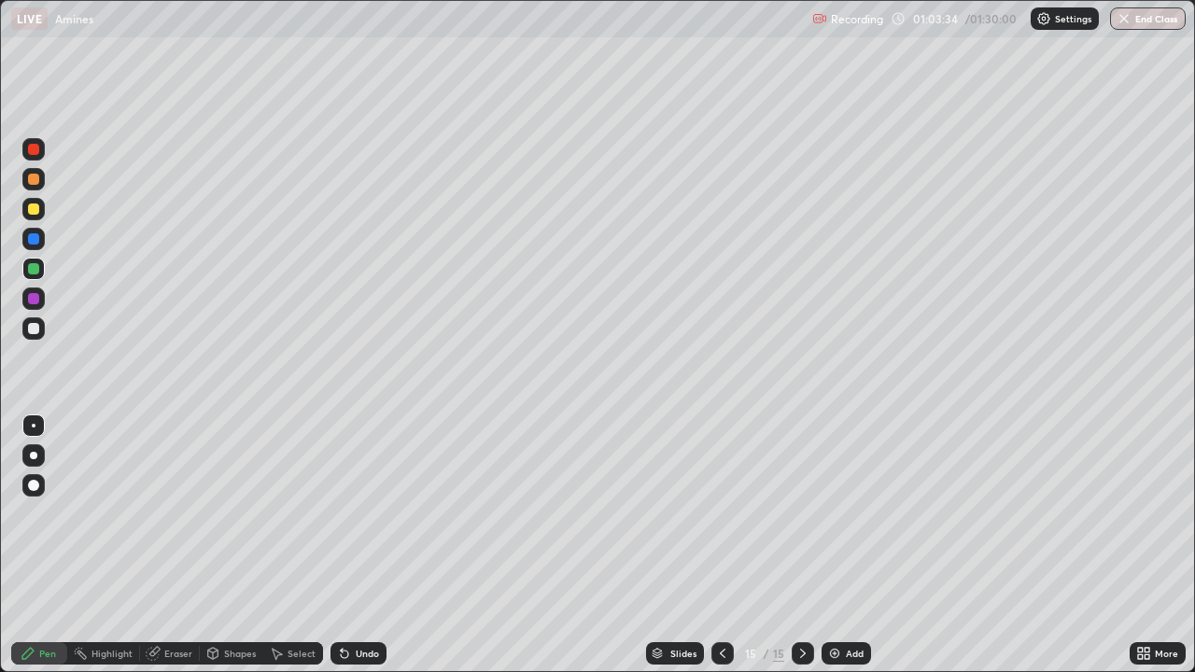
click at [32, 211] on div at bounding box center [33, 209] width 11 height 11
click at [272, 116] on p "Undo" at bounding box center [275, 123] width 28 height 15
click at [363, 514] on div "Undo" at bounding box center [359, 653] width 56 height 22
click at [366, 514] on div "Undo" at bounding box center [367, 653] width 23 height 9
click at [371, 514] on div "Undo" at bounding box center [367, 653] width 23 height 9
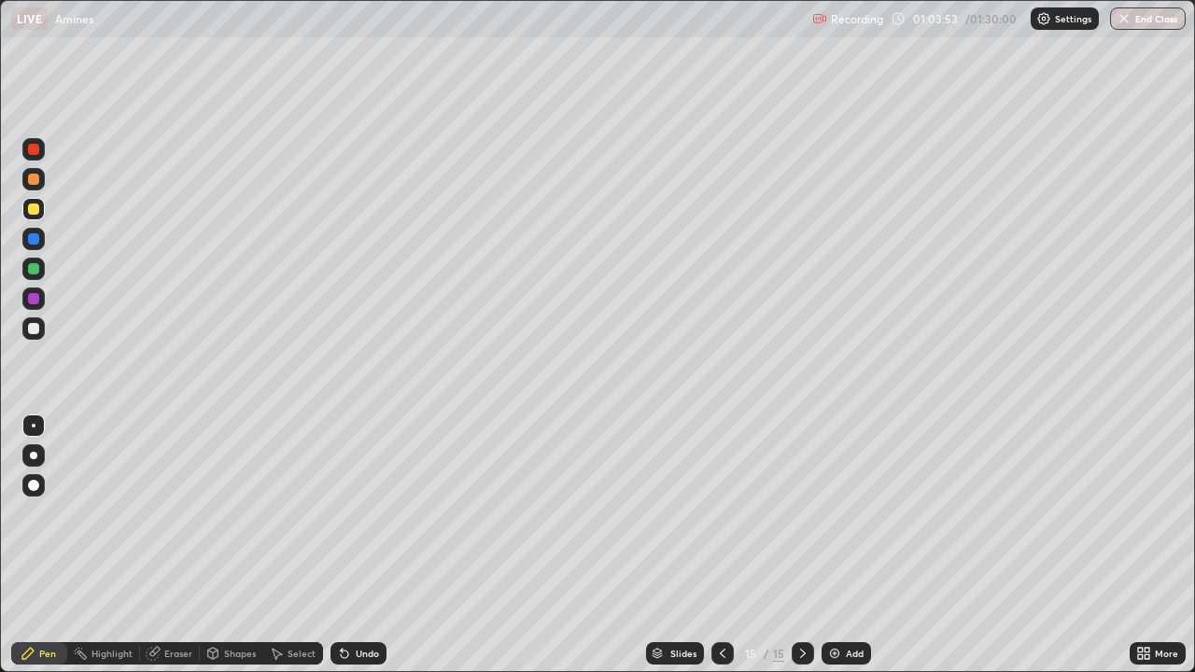
click at [366, 514] on div "Undo" at bounding box center [367, 653] width 23 height 9
click at [369, 514] on div "Undo" at bounding box center [367, 653] width 23 height 9
click at [364, 514] on div "Undo" at bounding box center [367, 653] width 23 height 9
click at [722, 514] on icon at bounding box center [722, 653] width 15 height 15
click at [728, 514] on div at bounding box center [723, 653] width 22 height 22
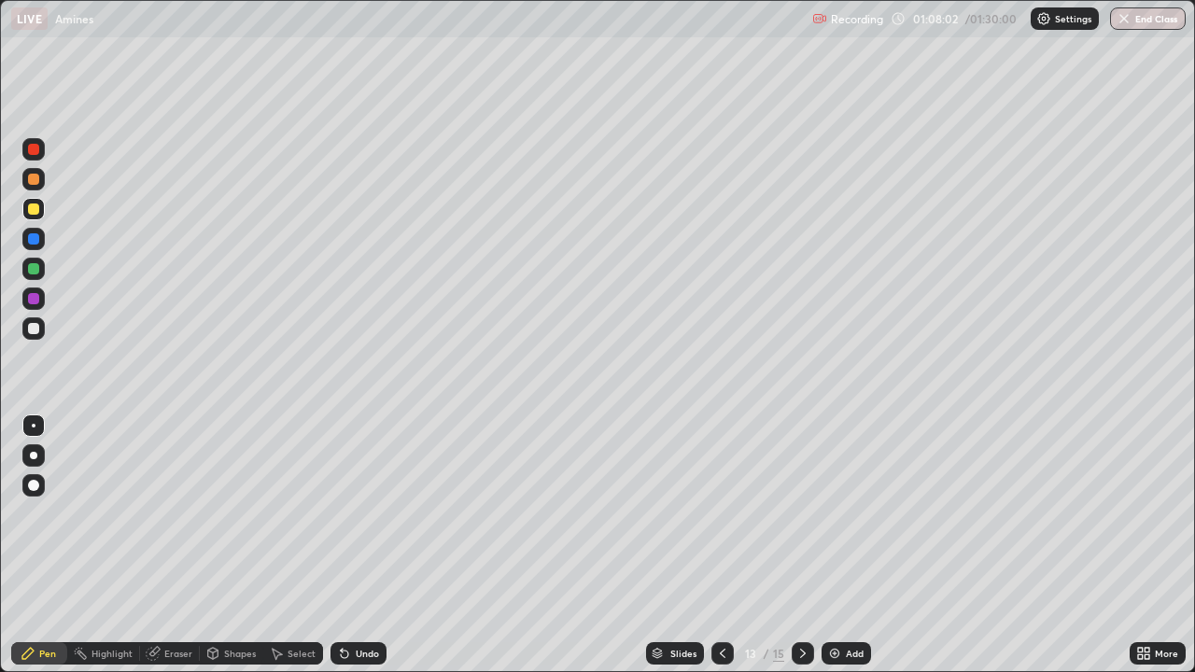
click at [727, 514] on icon at bounding box center [722, 653] width 15 height 15
click at [721, 514] on icon at bounding box center [722, 653] width 15 height 15
click at [723, 514] on icon at bounding box center [723, 653] width 6 height 9
click at [727, 514] on icon at bounding box center [722, 653] width 15 height 15
click at [721, 514] on icon at bounding box center [722, 653] width 15 height 15
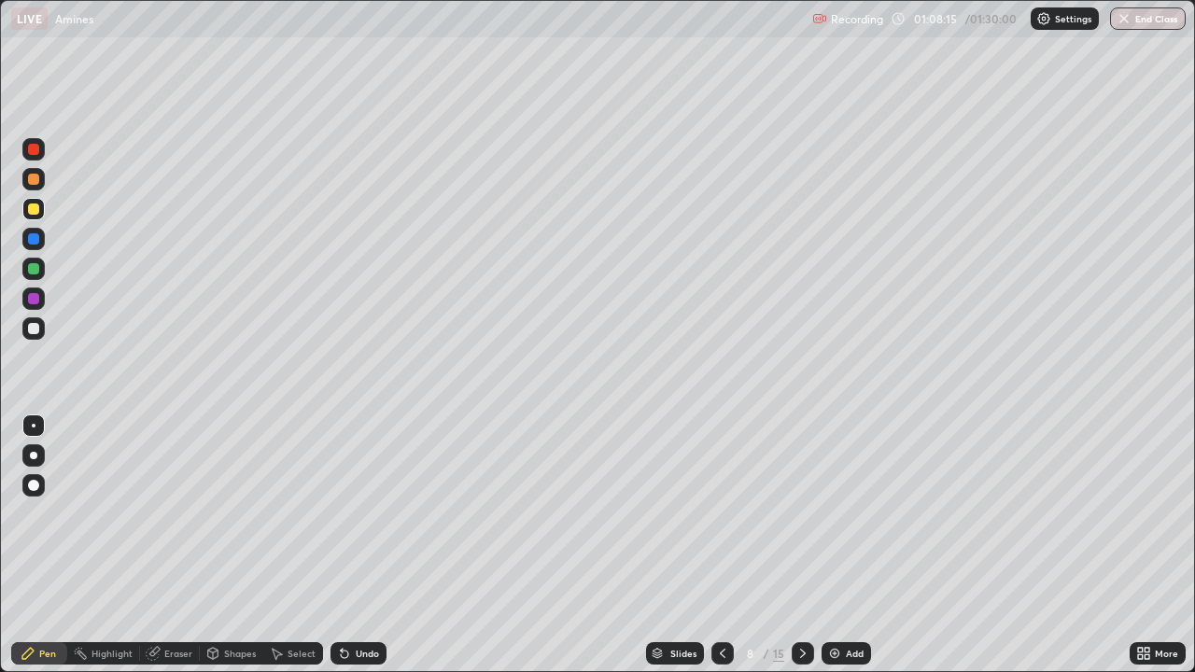
click at [805, 514] on icon at bounding box center [803, 653] width 15 height 15
click at [801, 514] on icon at bounding box center [803, 653] width 15 height 15
click at [792, 514] on div at bounding box center [803, 653] width 22 height 22
click at [792, 514] on div at bounding box center [803, 653] width 22 height 37
click at [793, 514] on div at bounding box center [803, 653] width 22 height 22
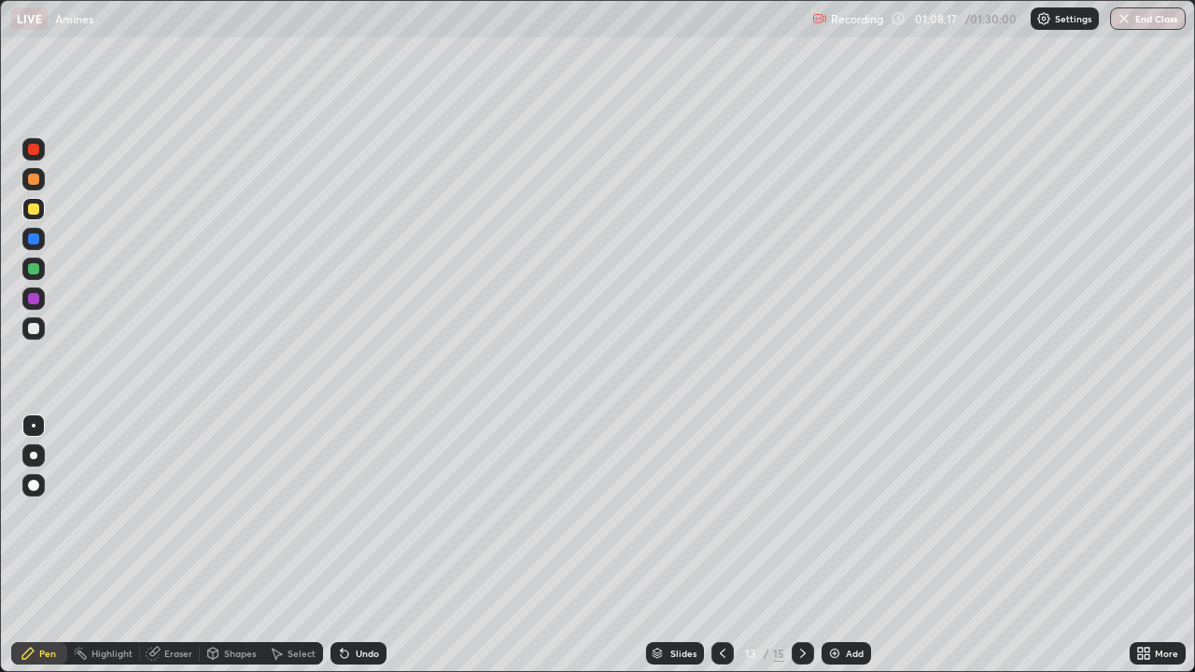
click at [799, 514] on icon at bounding box center [803, 653] width 15 height 15
click at [800, 514] on div at bounding box center [803, 653] width 22 height 22
click at [361, 514] on div "Undo" at bounding box center [367, 653] width 23 height 9
click at [354, 514] on div "Undo" at bounding box center [359, 653] width 56 height 22
click at [359, 514] on div "Undo" at bounding box center [359, 653] width 56 height 22
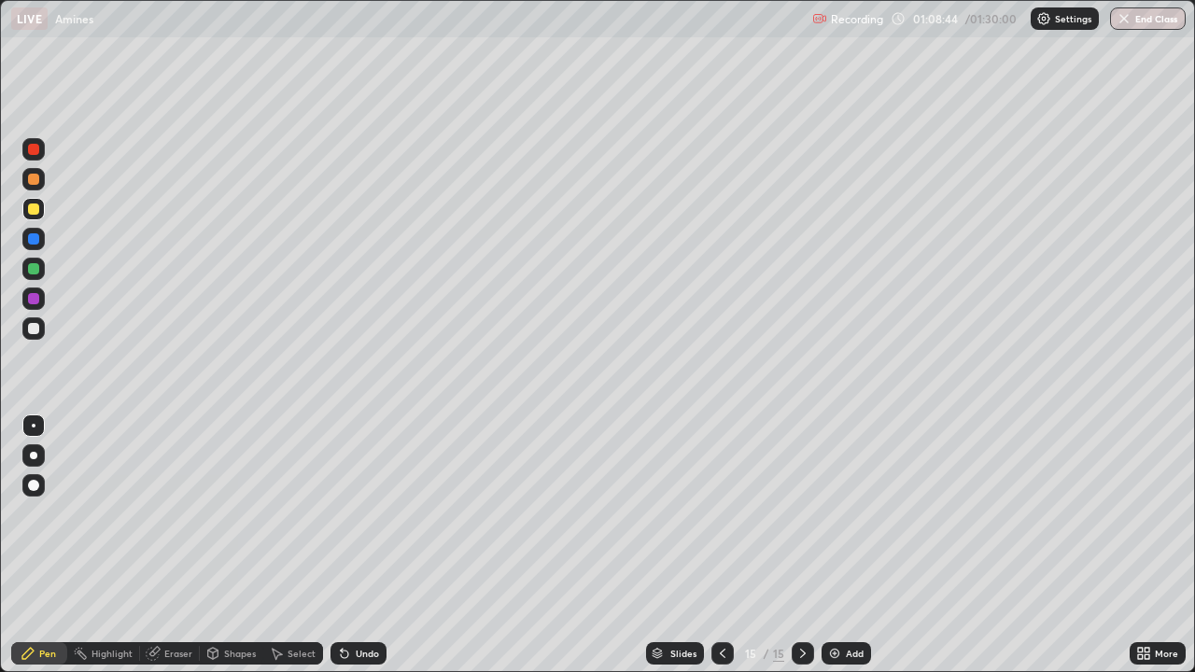
click at [317, 514] on div "Select" at bounding box center [293, 653] width 60 height 22
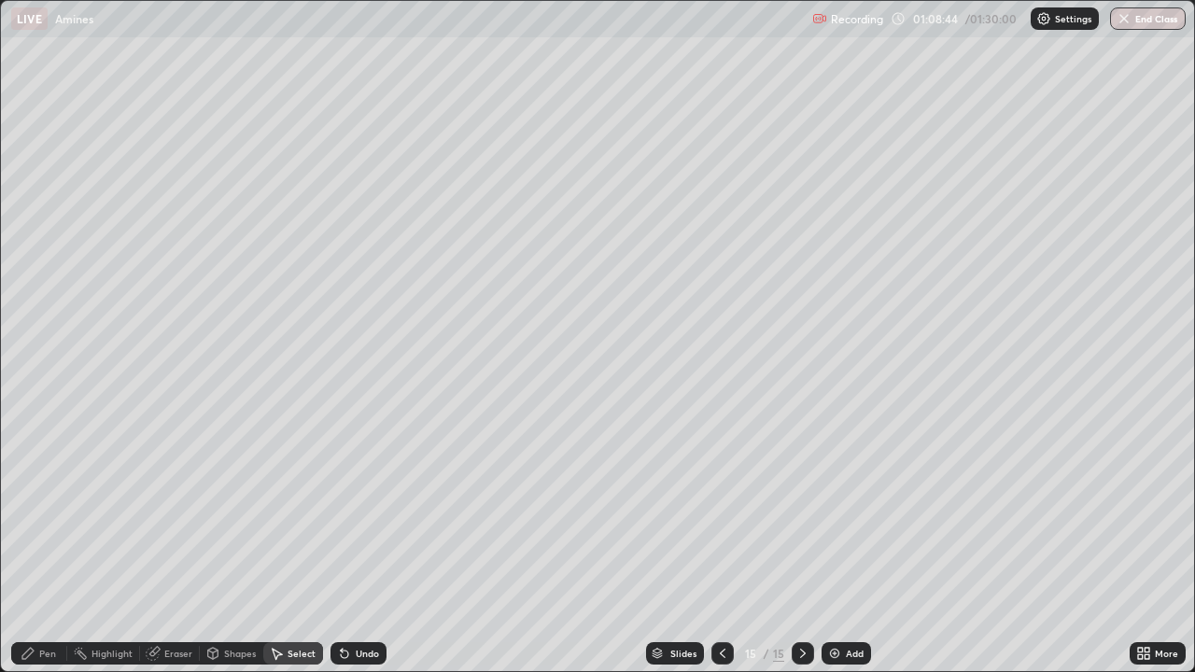
click at [345, 514] on icon at bounding box center [344, 654] width 7 height 7
click at [349, 514] on div "Undo" at bounding box center [359, 653] width 56 height 22
click at [42, 514] on div "Pen" at bounding box center [39, 653] width 56 height 22
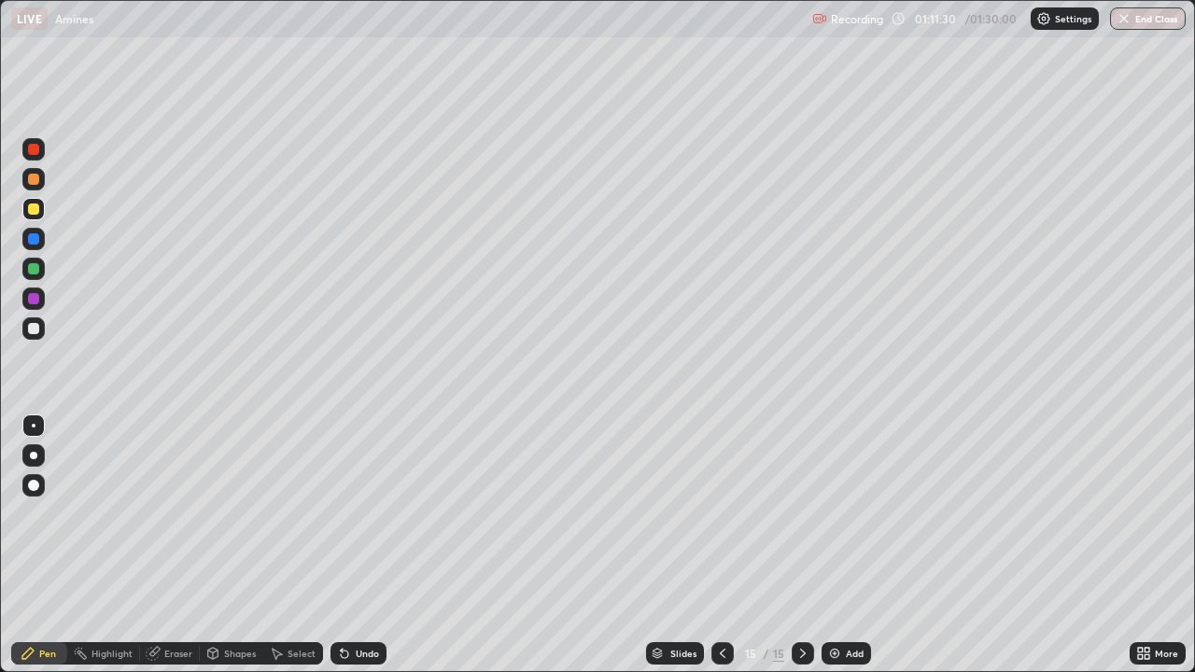
click at [848, 514] on div "Add" at bounding box center [855, 653] width 18 height 9
click at [40, 270] on div at bounding box center [33, 269] width 22 height 22
click at [846, 514] on div "Add" at bounding box center [855, 653] width 18 height 9
click at [44, 492] on div at bounding box center [33, 486] width 22 height 30
click at [50, 514] on div "Erase all" at bounding box center [33, 336] width 45 height 598
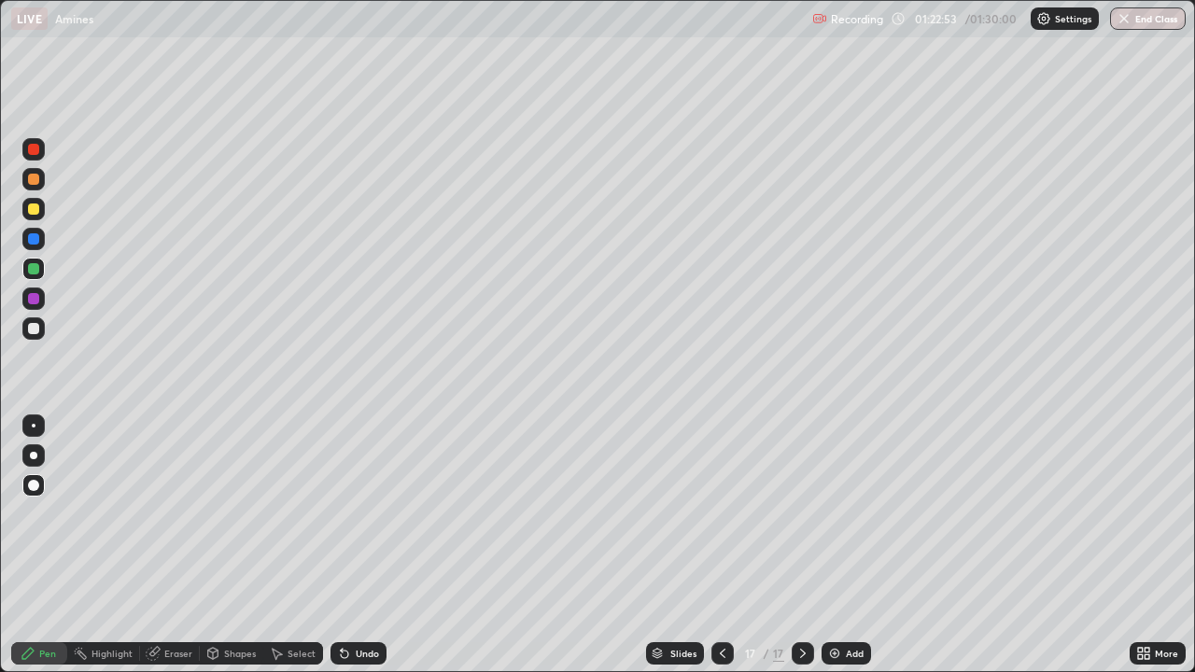
click at [34, 426] on div at bounding box center [34, 426] width 4 height 4
click at [839, 514] on div "Add" at bounding box center [846, 653] width 49 height 22
click at [355, 514] on div "Undo" at bounding box center [359, 653] width 56 height 22
click at [357, 514] on div "Undo" at bounding box center [359, 653] width 56 height 22
click at [360, 514] on div "Undo" at bounding box center [367, 653] width 23 height 9
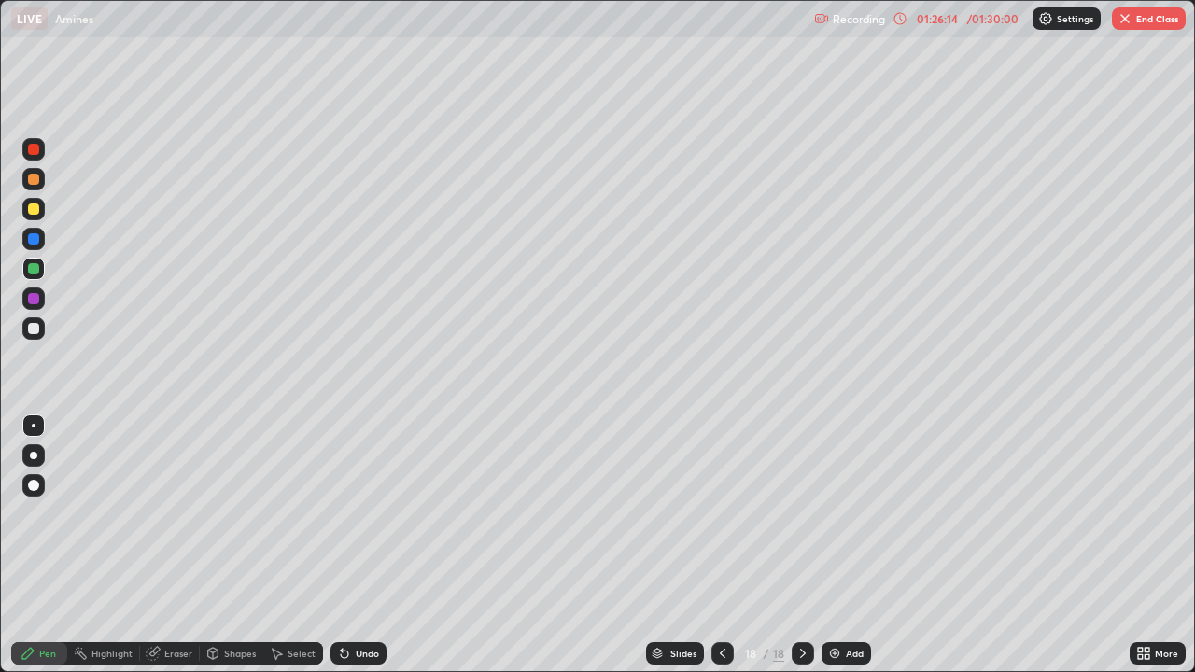
click at [362, 514] on div "Undo" at bounding box center [367, 653] width 23 height 9
click at [360, 514] on div "Undo" at bounding box center [367, 653] width 23 height 9
click at [357, 514] on div "Undo" at bounding box center [359, 653] width 56 height 22
click at [356, 514] on div "Undo" at bounding box center [367, 653] width 23 height 9
click at [716, 514] on div at bounding box center [723, 653] width 22 height 22
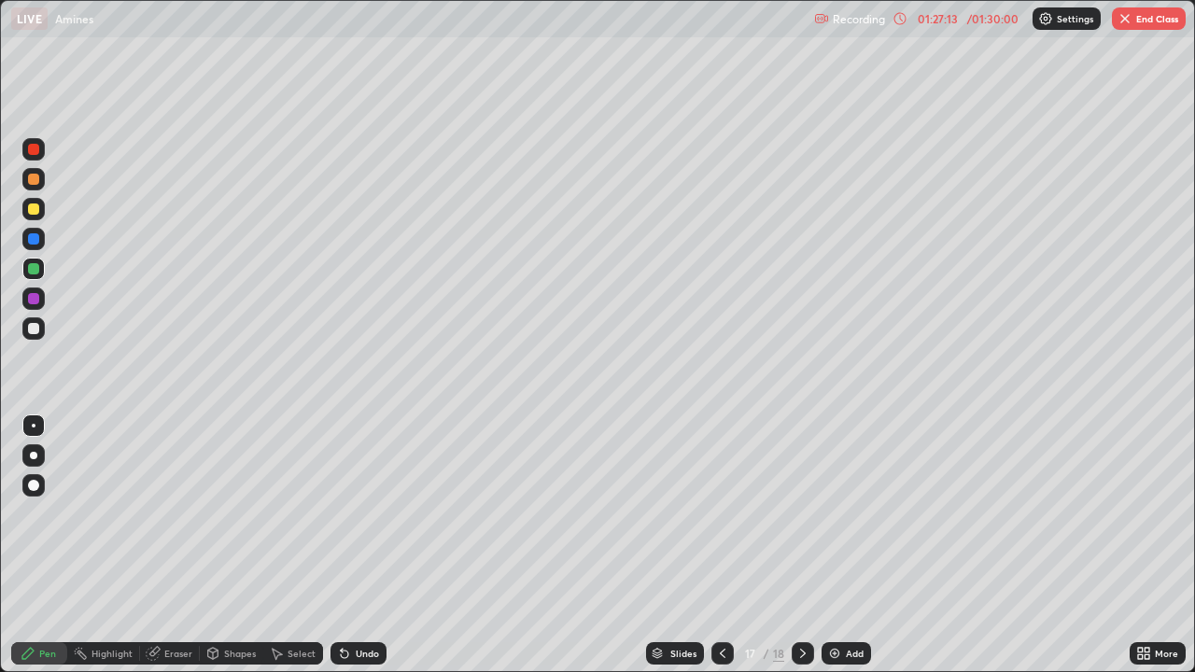
click at [721, 514] on icon at bounding box center [722, 653] width 15 height 15
click at [798, 514] on icon at bounding box center [803, 653] width 15 height 15
click at [801, 514] on icon at bounding box center [803, 653] width 15 height 15
click at [728, 514] on div at bounding box center [723, 653] width 22 height 22
click at [801, 514] on icon at bounding box center [803, 653] width 15 height 15
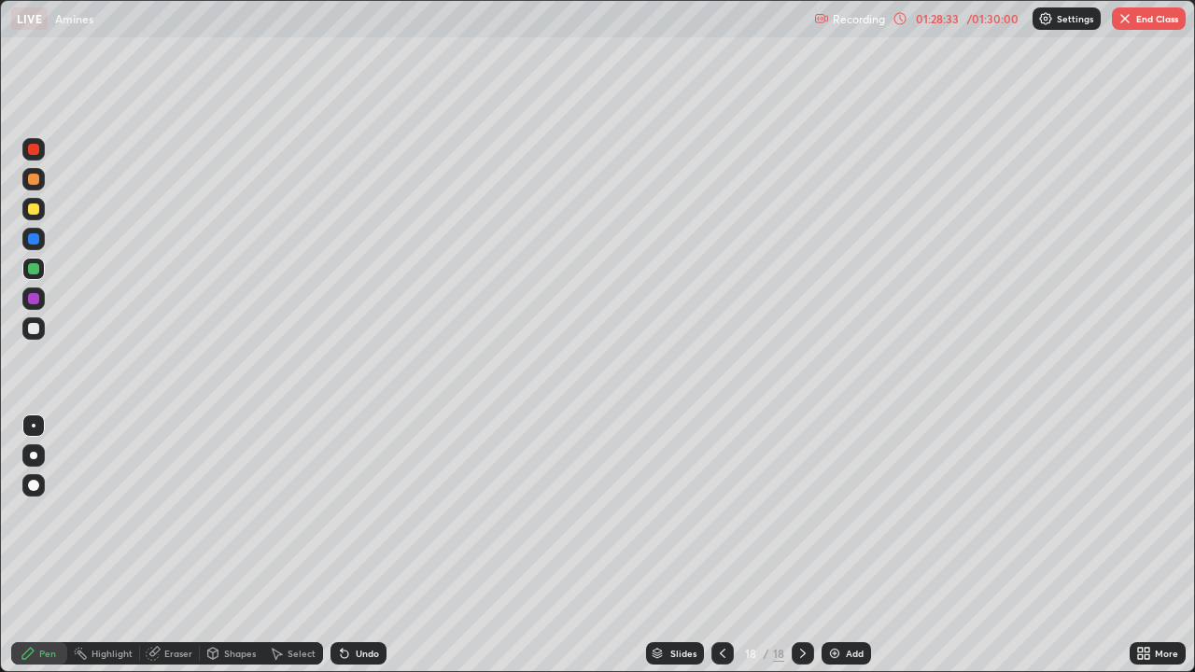
click at [721, 514] on icon at bounding box center [722, 653] width 15 height 15
click at [810, 514] on div at bounding box center [803, 653] width 22 height 22
click at [864, 514] on div "Add" at bounding box center [846, 653] width 49 height 22
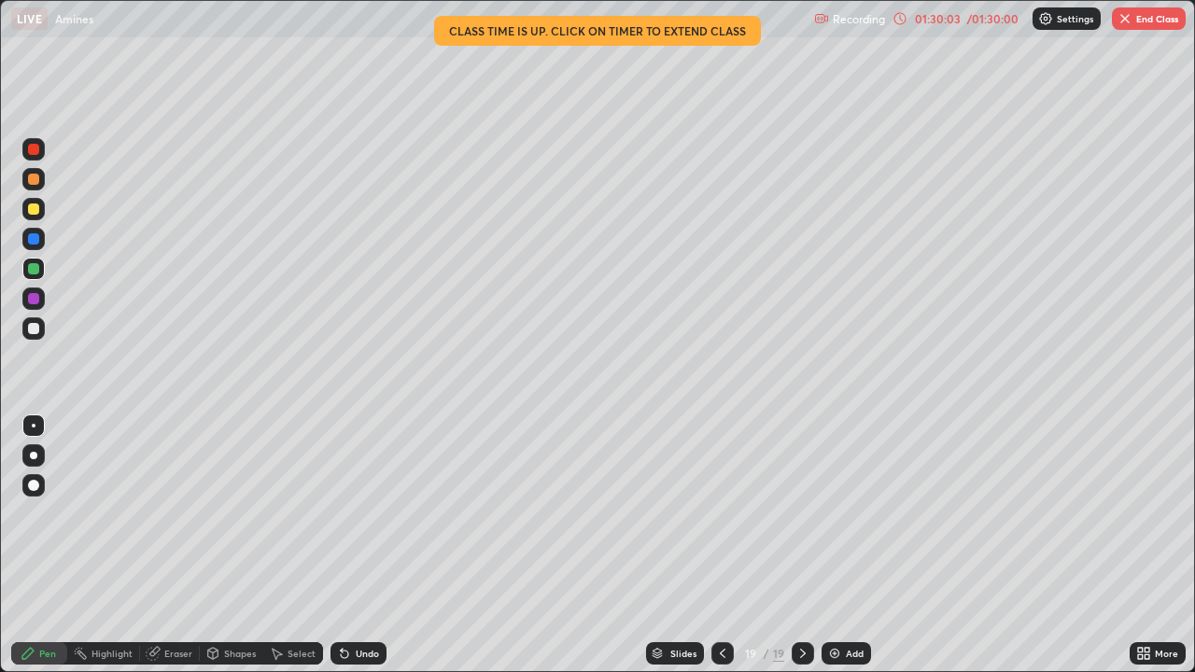
click at [938, 17] on div "01:30:03" at bounding box center [937, 18] width 52 height 11
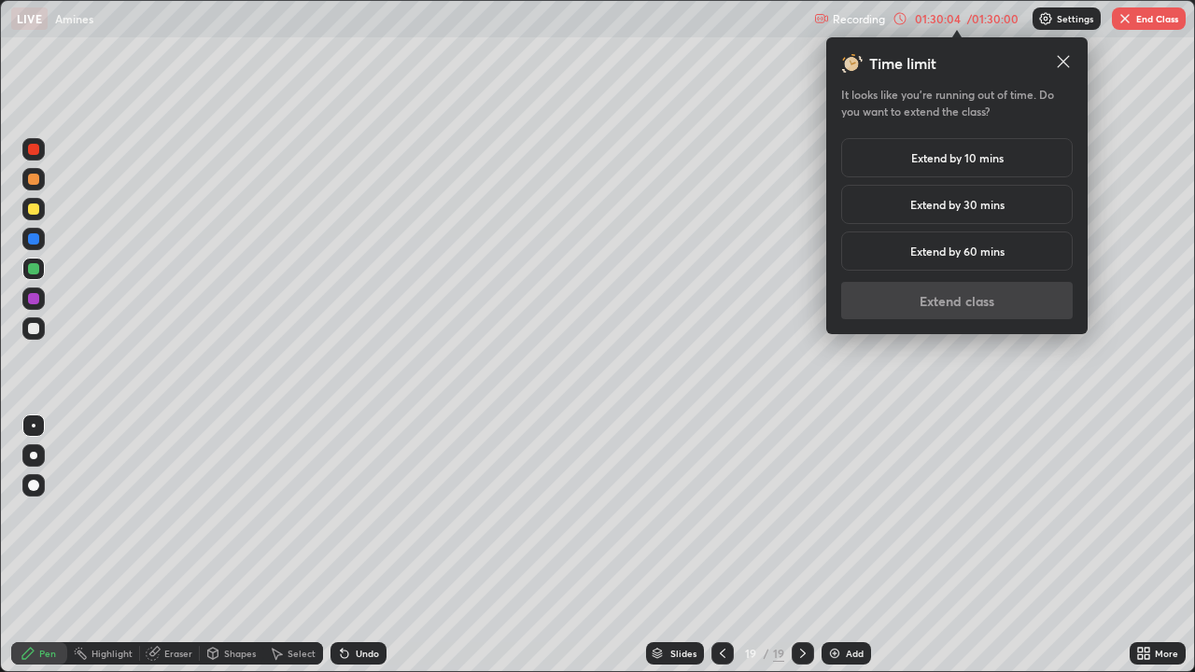
click at [946, 158] on h5 "Extend by 10 mins" at bounding box center [957, 157] width 92 height 17
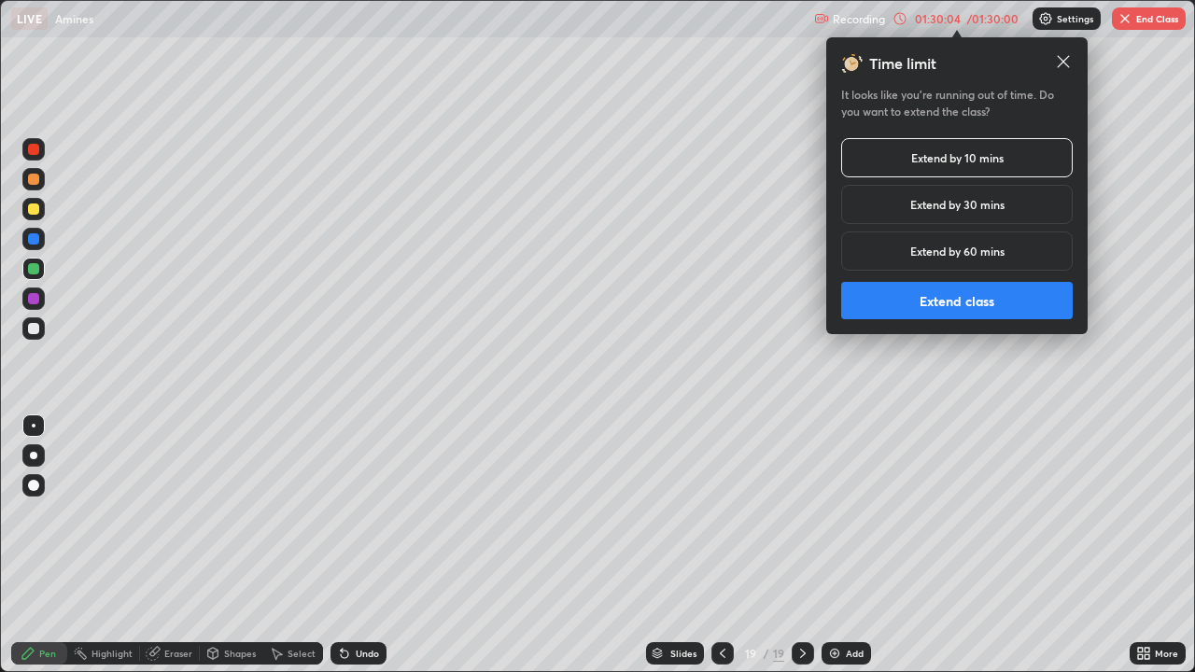
click at [942, 294] on button "Extend class" at bounding box center [957, 300] width 232 height 37
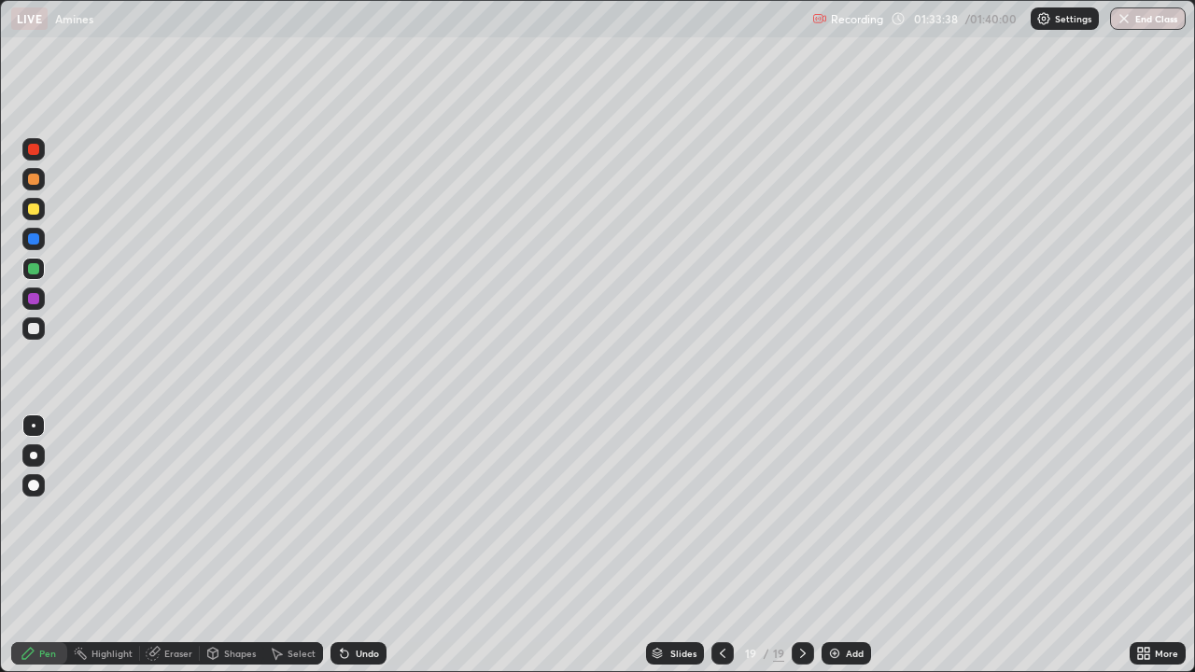
click at [1146, 514] on icon at bounding box center [1147, 657] width 5 height 5
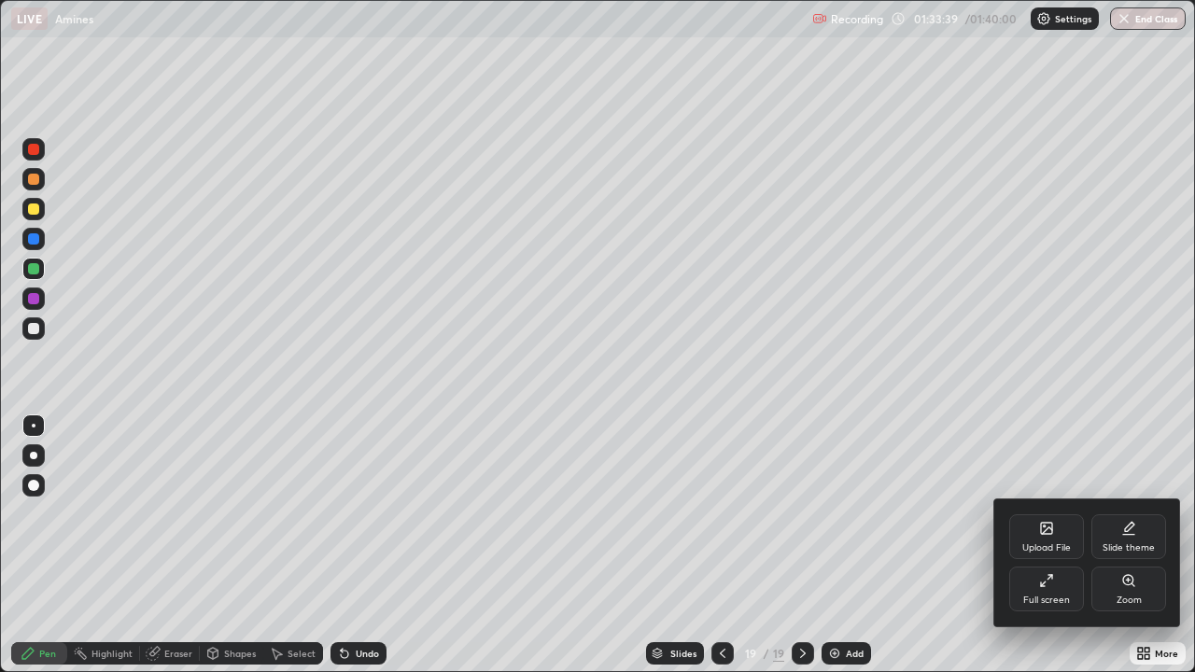
click at [1054, 514] on div "Full screen" at bounding box center [1046, 589] width 75 height 45
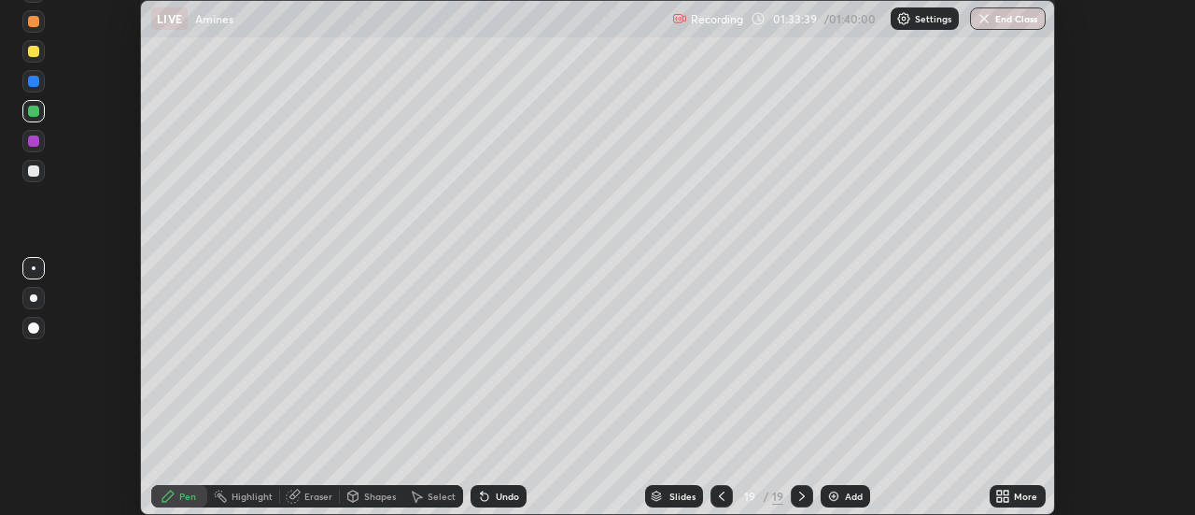
scroll to position [92867, 92186]
click at [1014, 12] on button "End Class" at bounding box center [1008, 18] width 76 height 22
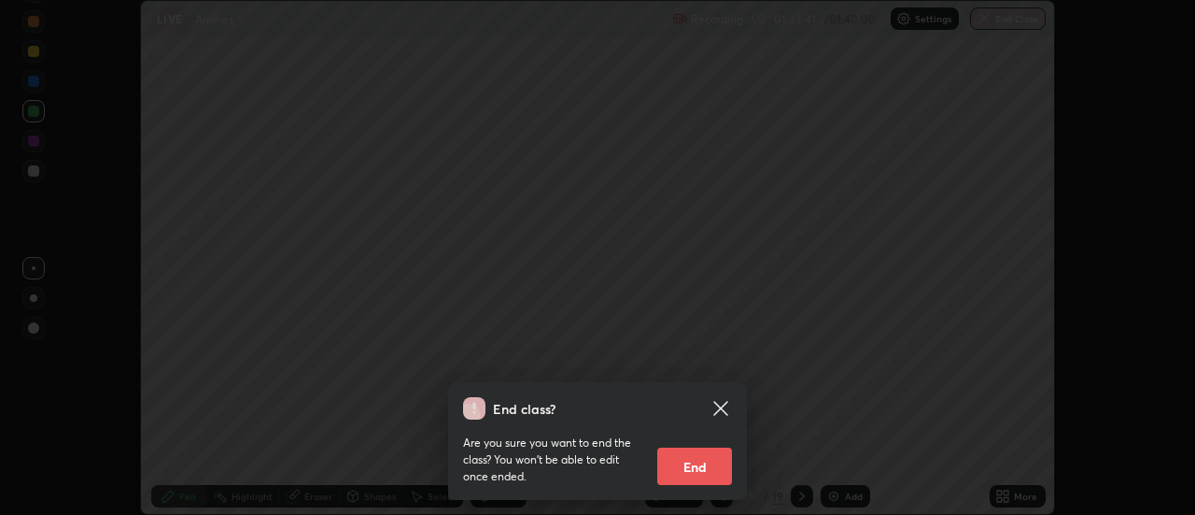
click at [713, 457] on button "End" at bounding box center [694, 465] width 75 height 37
